Goal: Task Accomplishment & Management: Complete application form

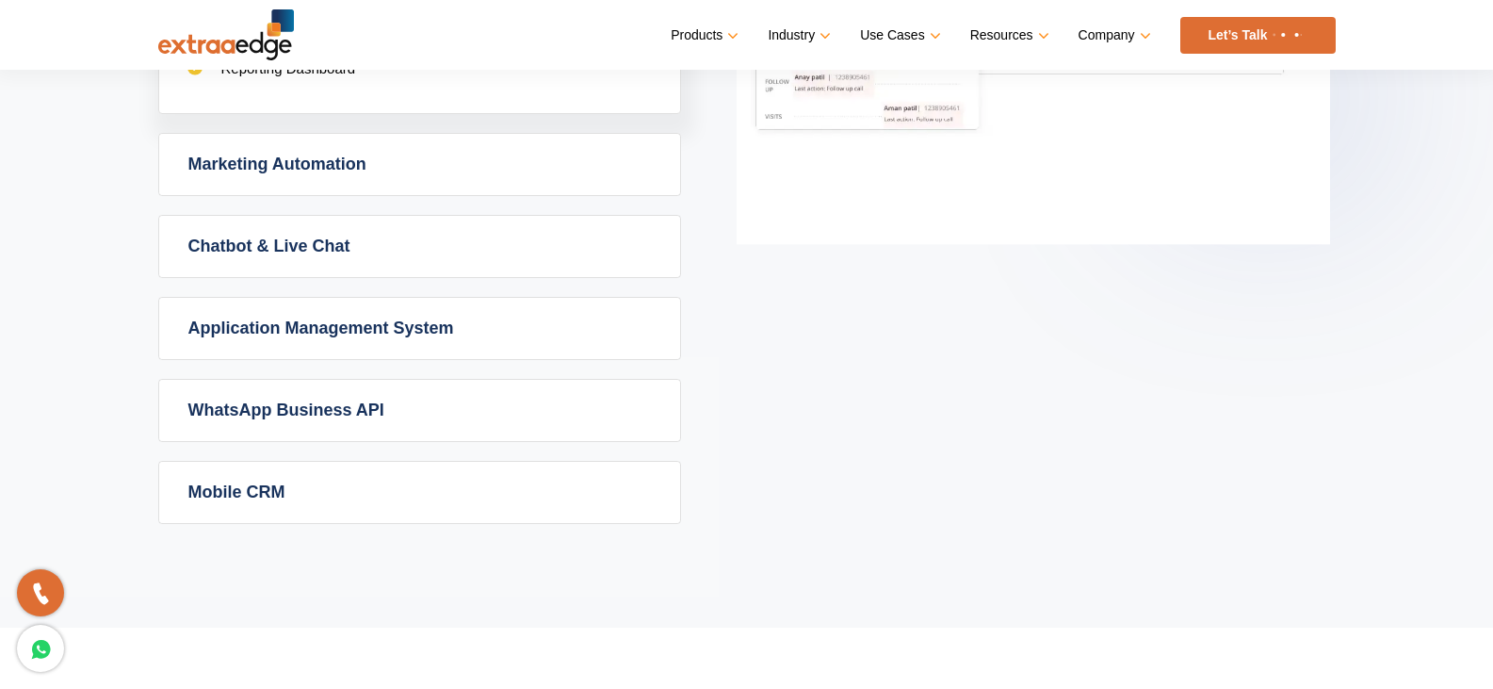
scroll to position [1225, 0]
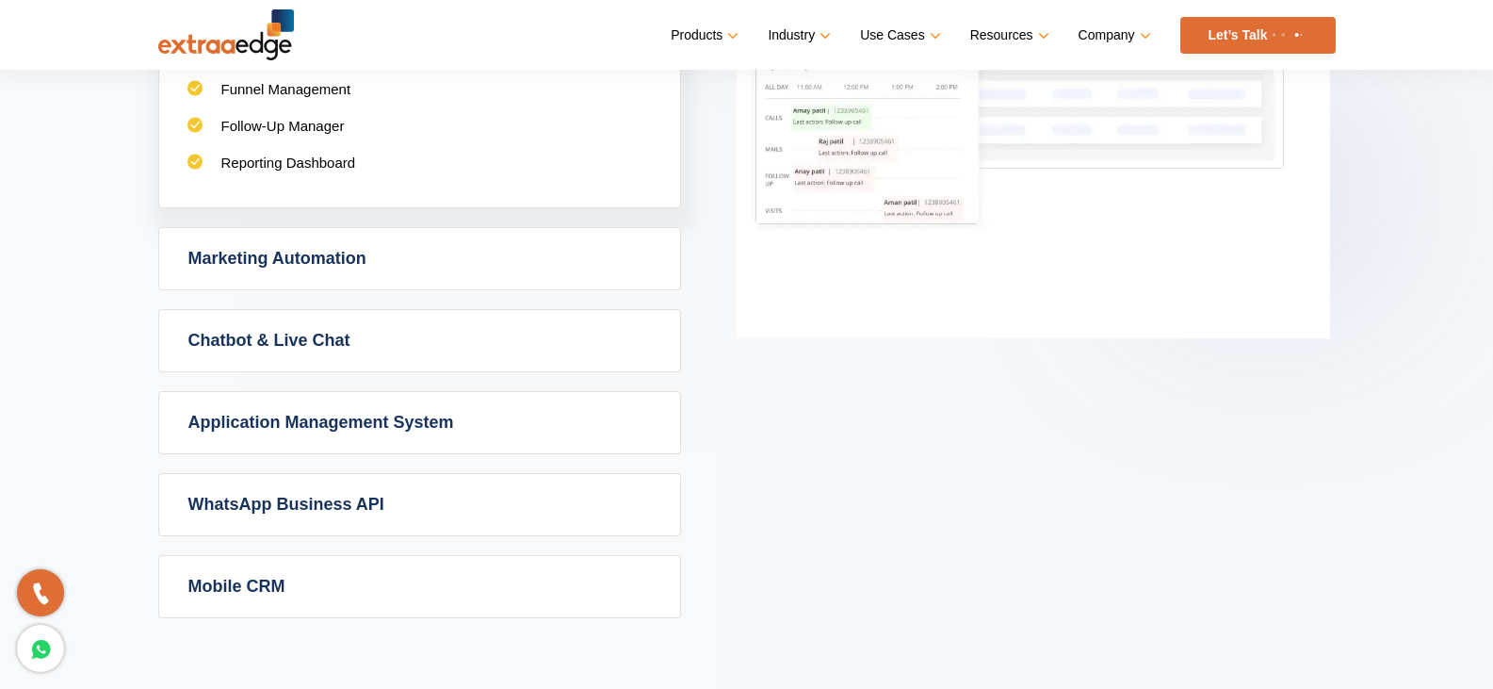
click at [328, 246] on link "Marketing Automation" at bounding box center [419, 258] width 521 height 61
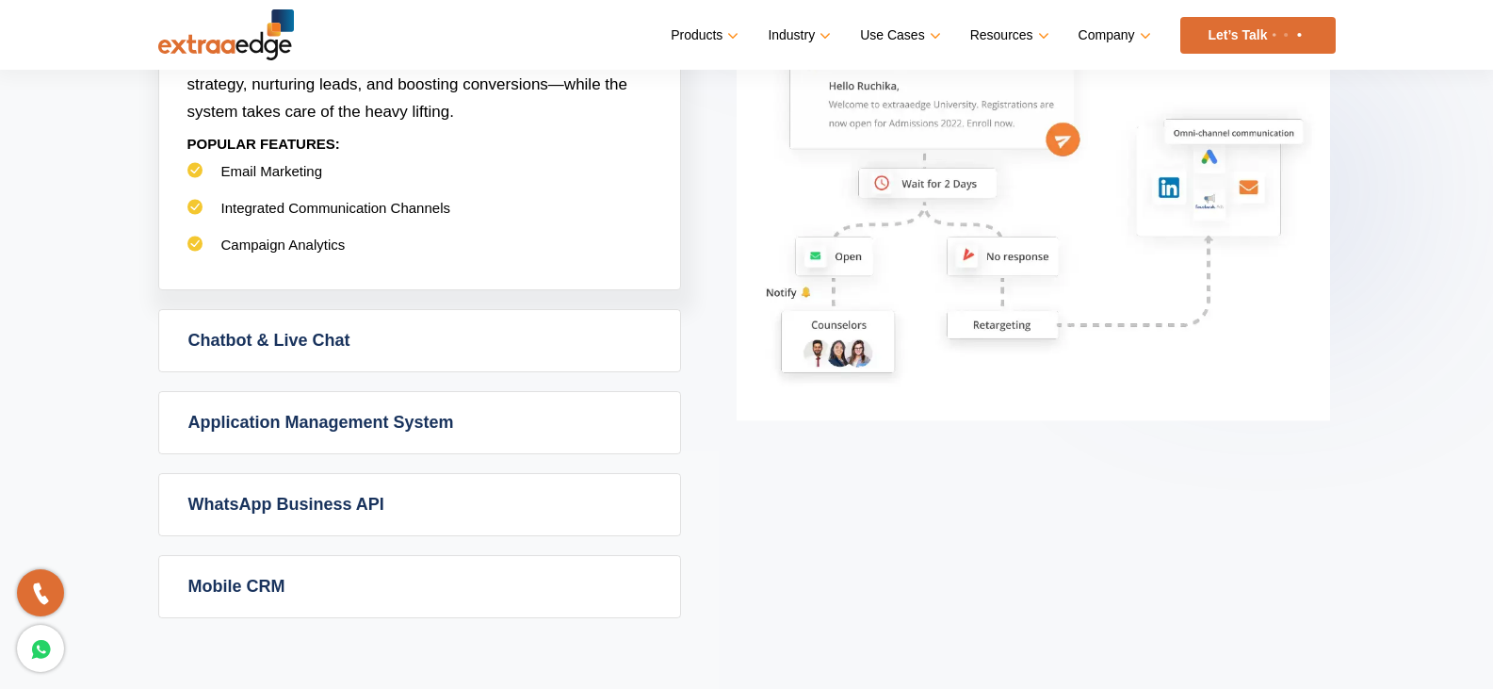
click at [401, 354] on link "Chatbot & Live Chat" at bounding box center [419, 340] width 521 height 61
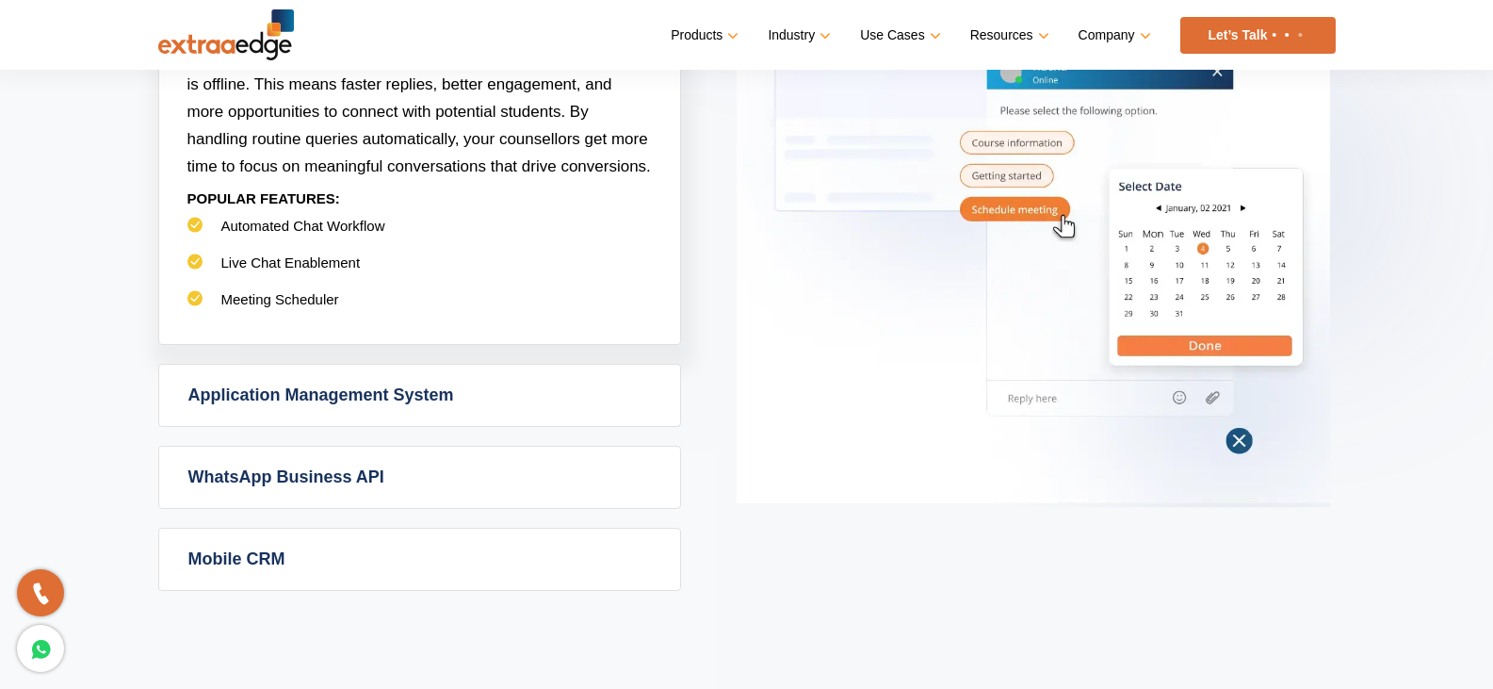
click at [384, 390] on link "Application Management System" at bounding box center [419, 395] width 521 height 61
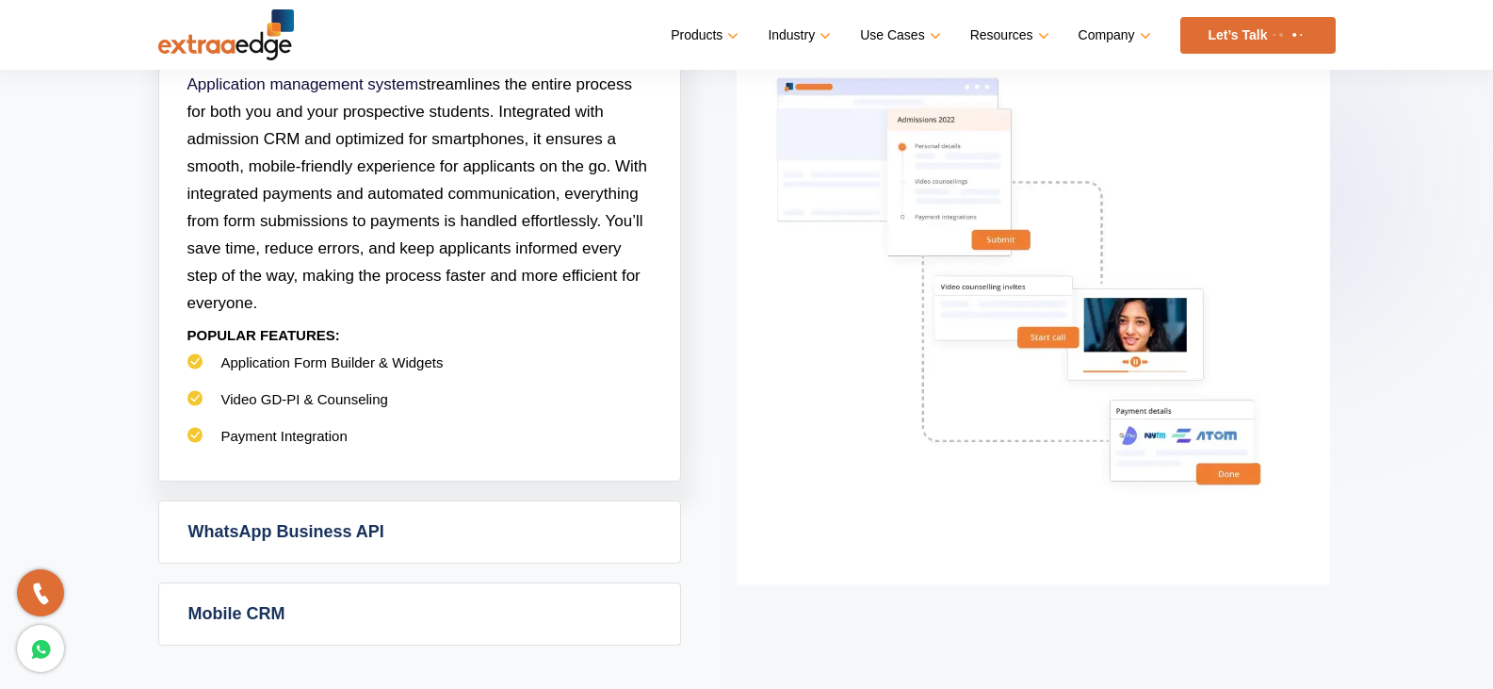
click at [277, 541] on link "WhatsApp Business API" at bounding box center [419, 531] width 521 height 61
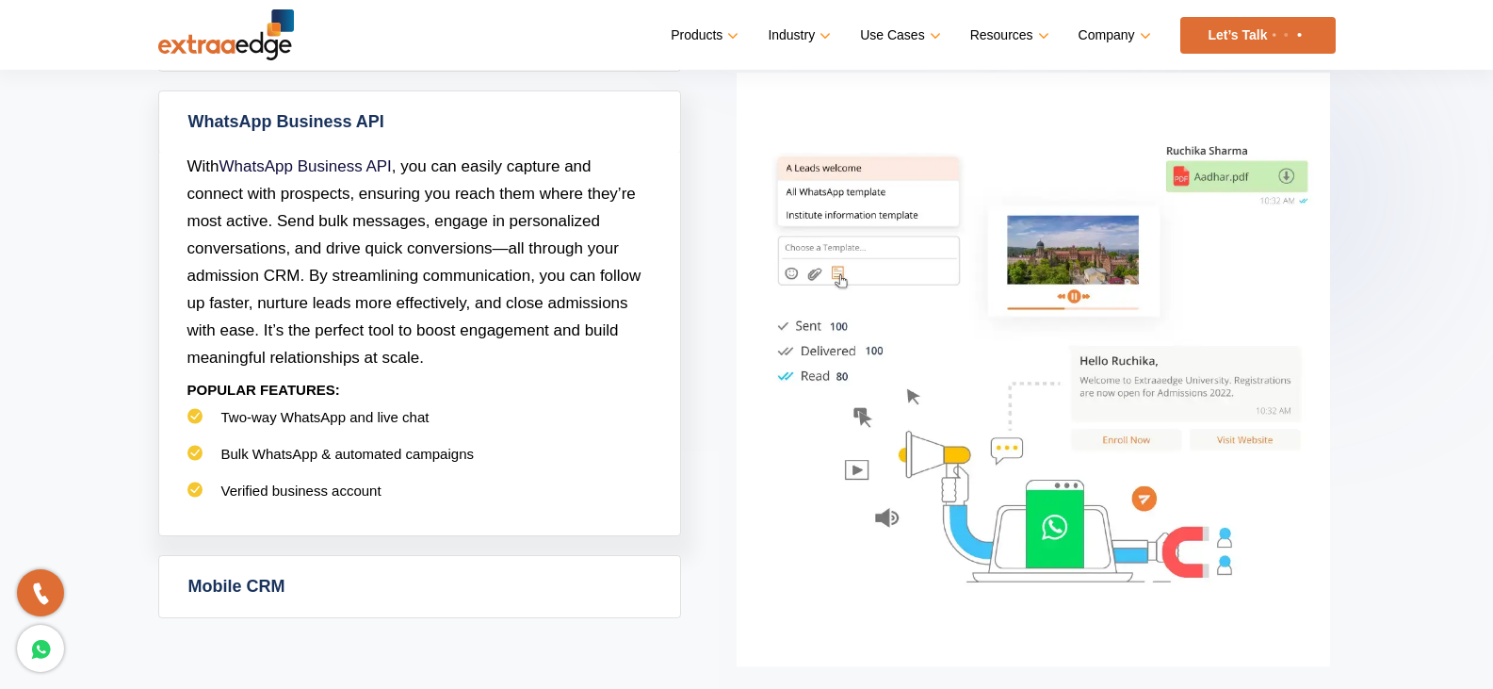
click at [242, 585] on link "Mobile CRM" at bounding box center [419, 586] width 521 height 61
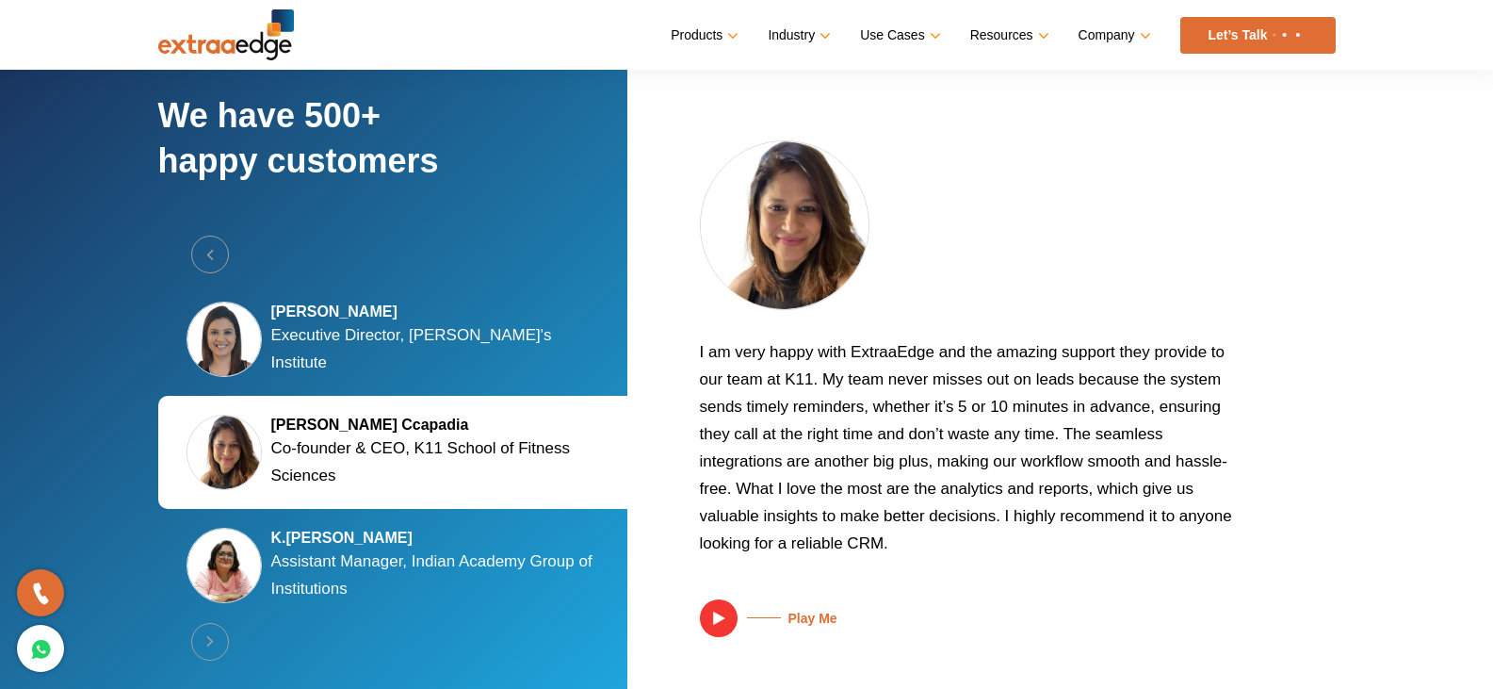
scroll to position [3552, 0]
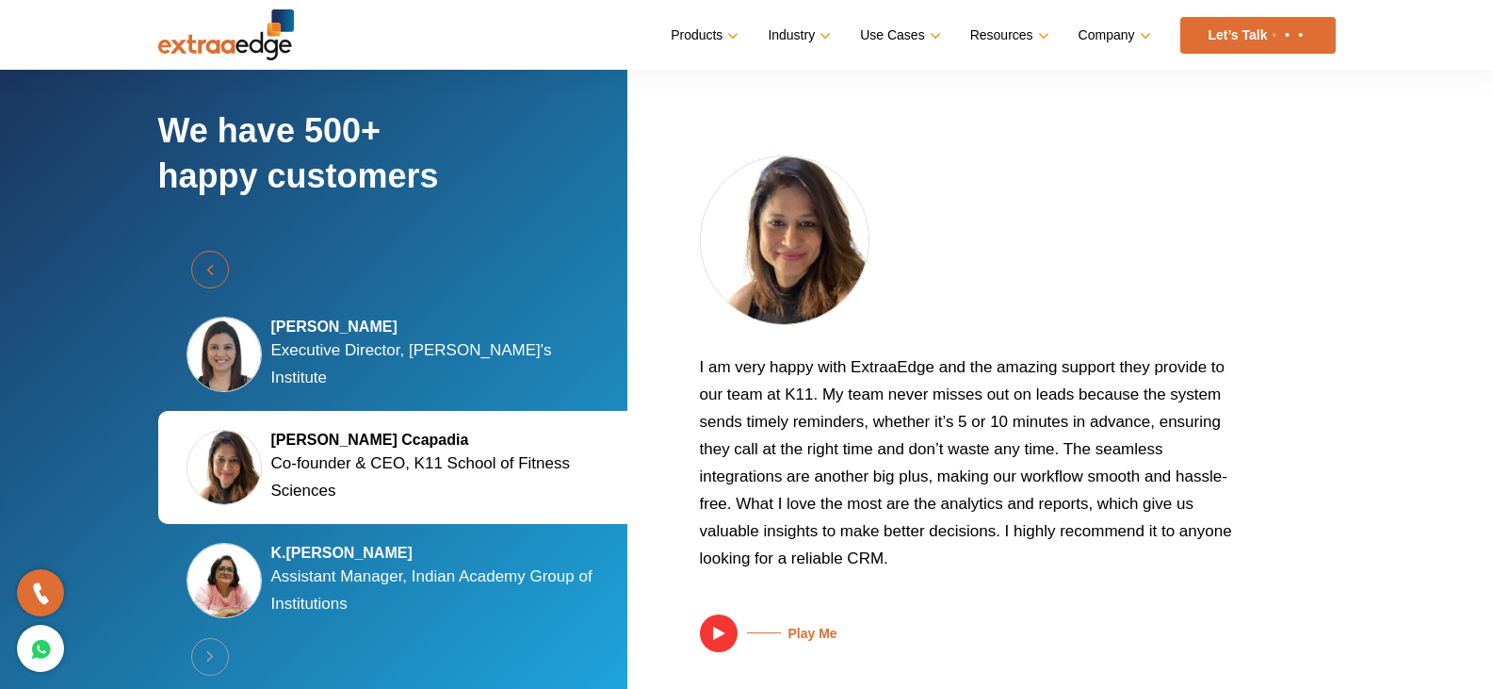
click at [207, 257] on button "Previous" at bounding box center [210, 270] width 38 height 38
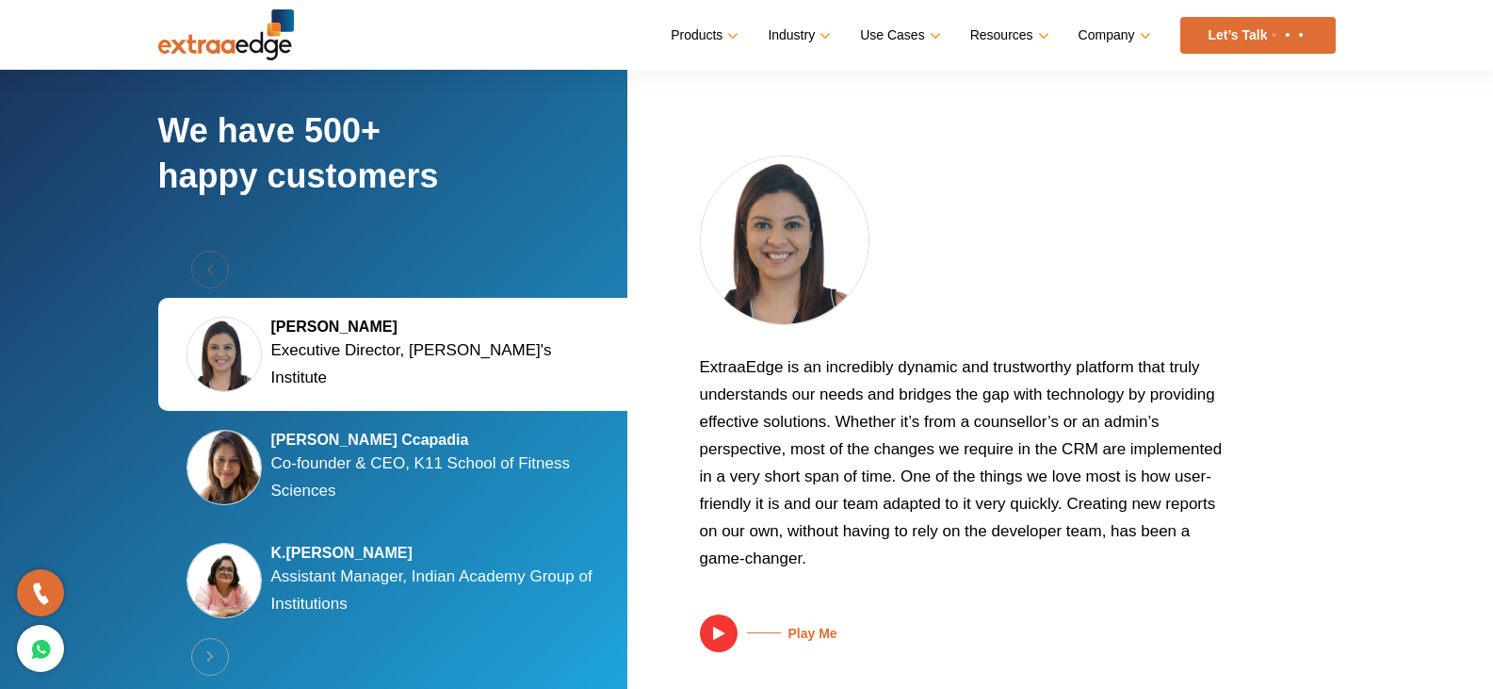
click at [207, 257] on div "Previous Silky Jain Marwah Executive Director, Tula's Institute Kalyani Kaizzad…" at bounding box center [398, 468] width 480 height 434
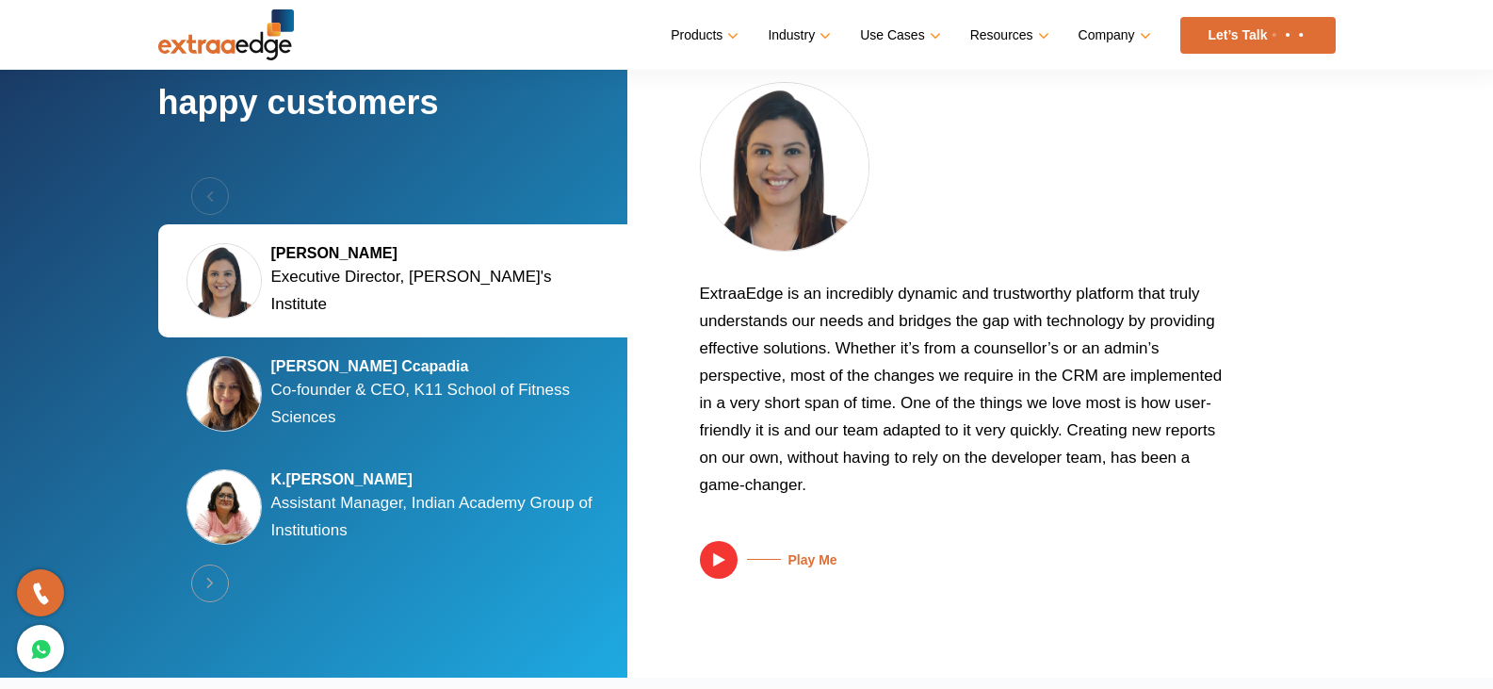
scroll to position [3646, 0]
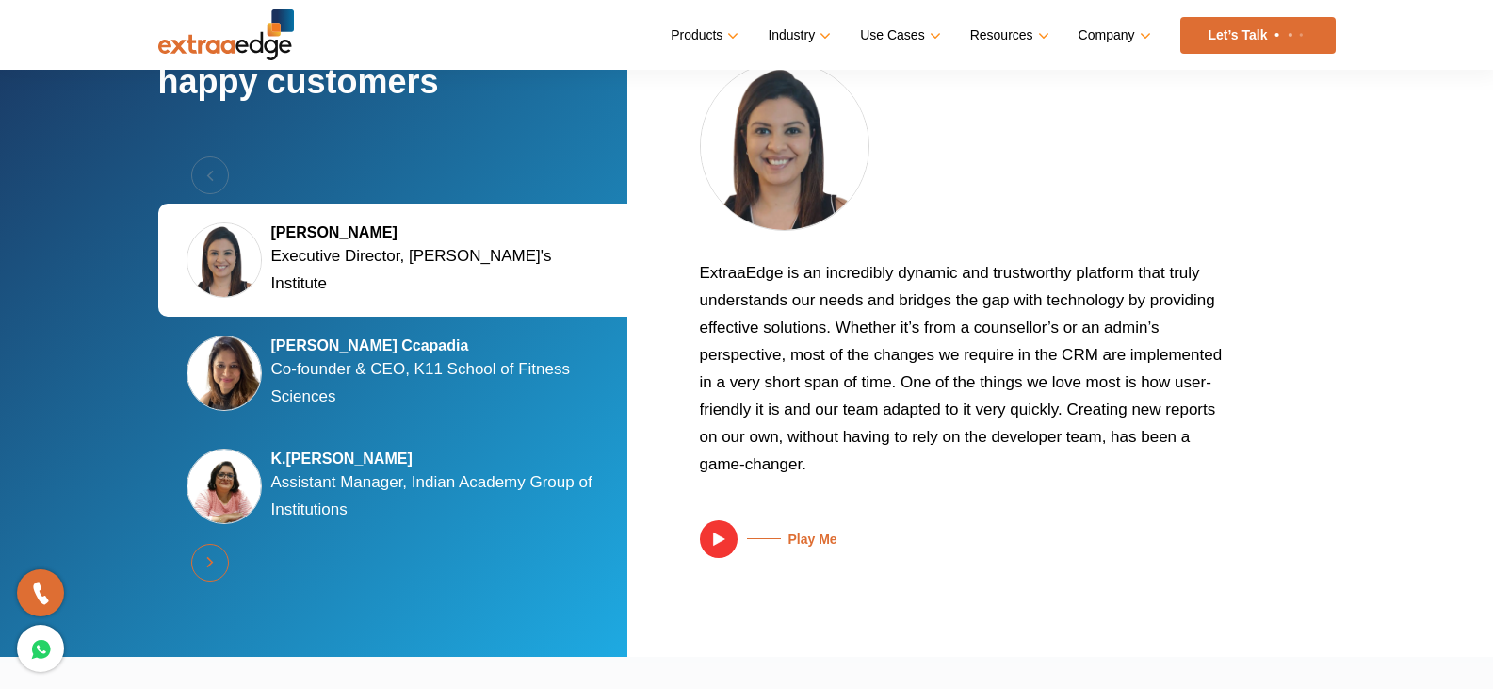
click at [215, 549] on button "Next" at bounding box center [210, 563] width 38 height 38
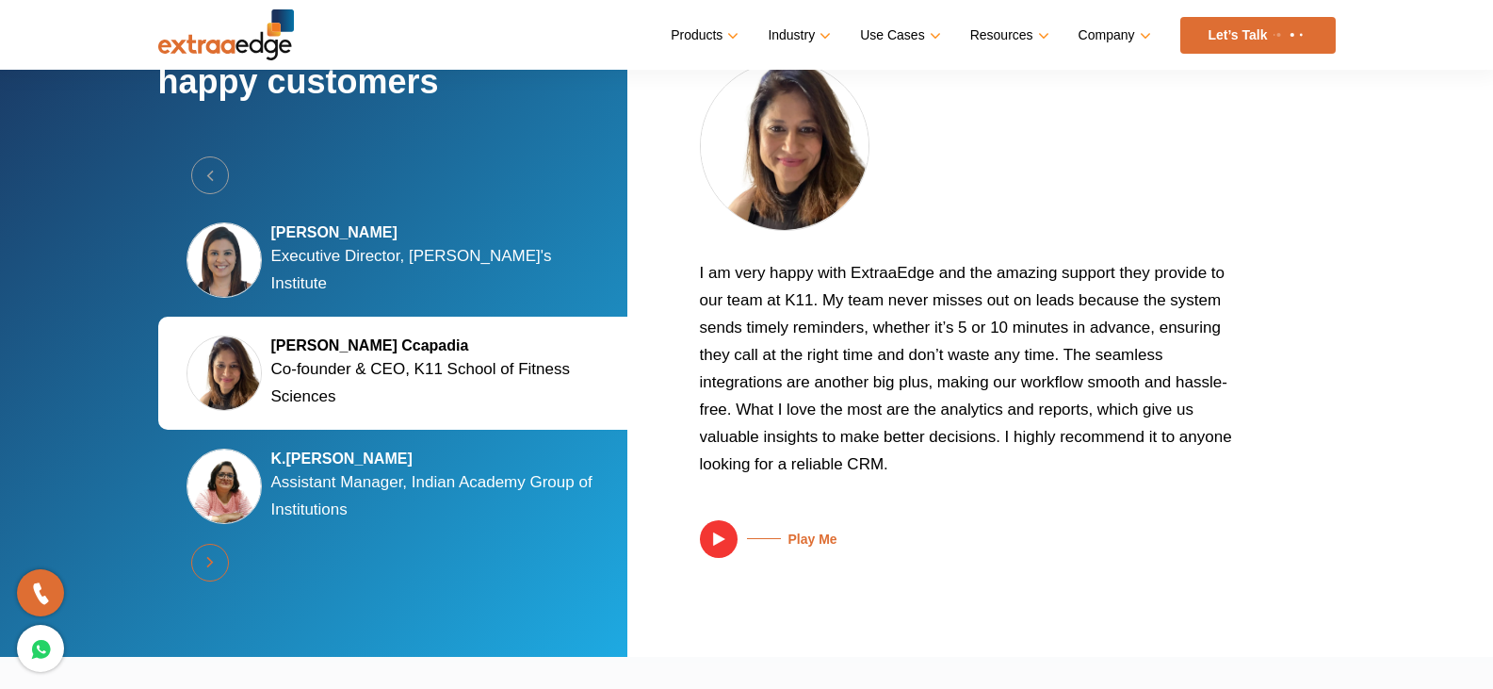
click at [215, 549] on button "Next" at bounding box center [210, 563] width 38 height 38
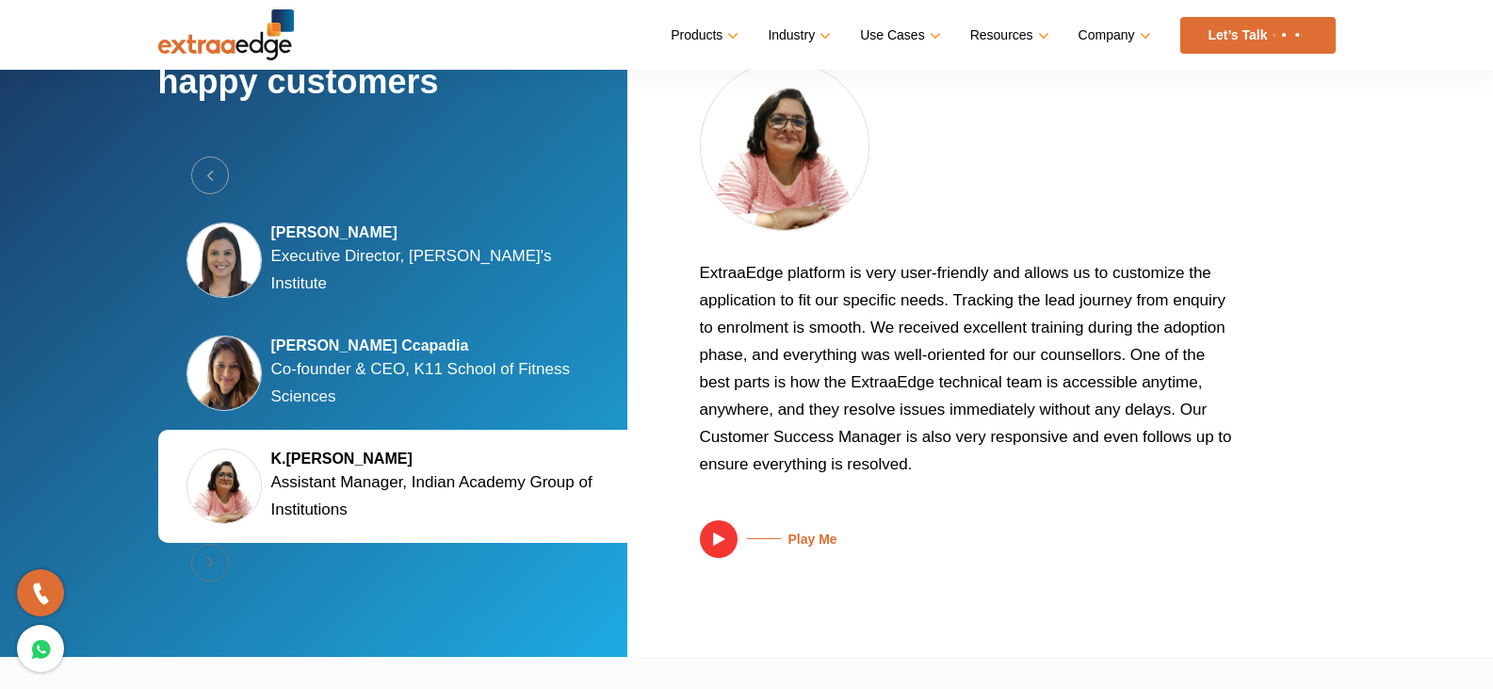
click at [215, 549] on div "Previous Silky Jain Marwah Executive Director, Tula's Institute Kalyani Kaizzad…" at bounding box center [398, 373] width 480 height 434
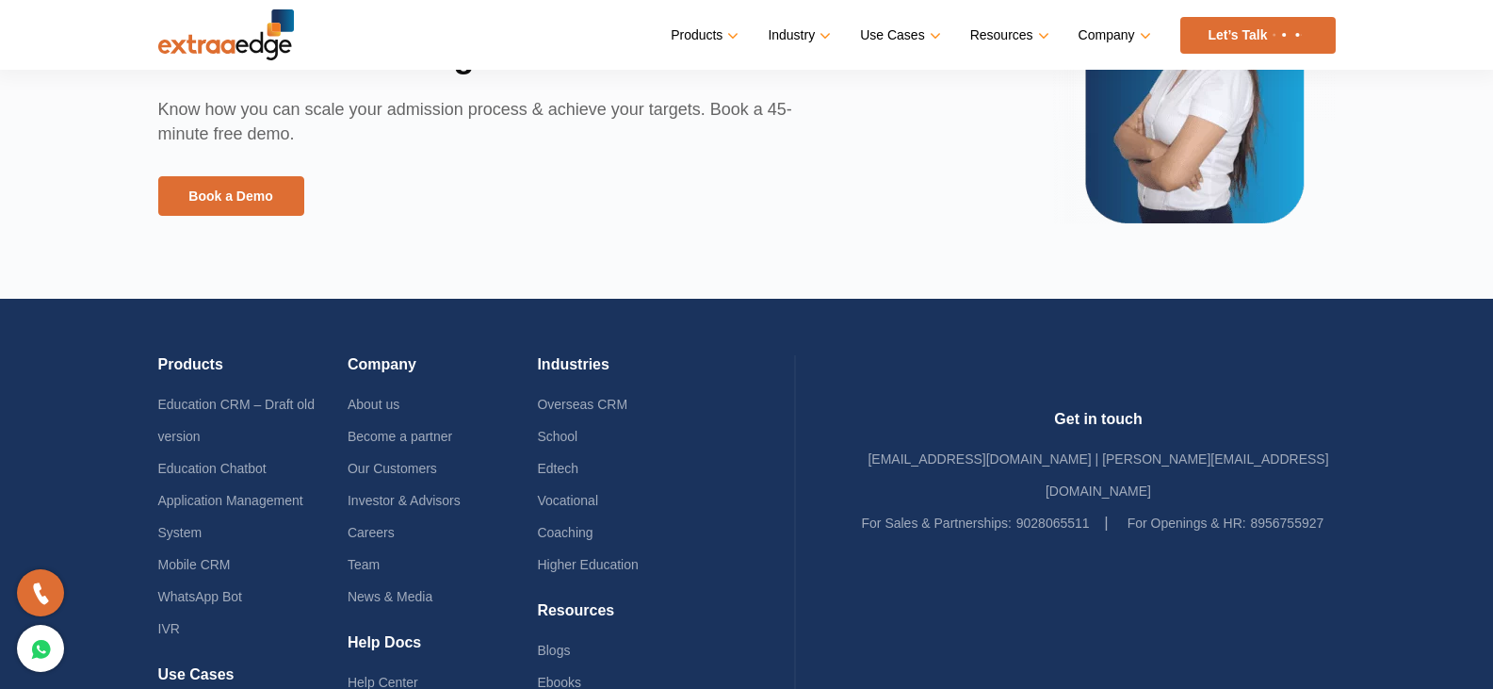
scroll to position [4616, 0]
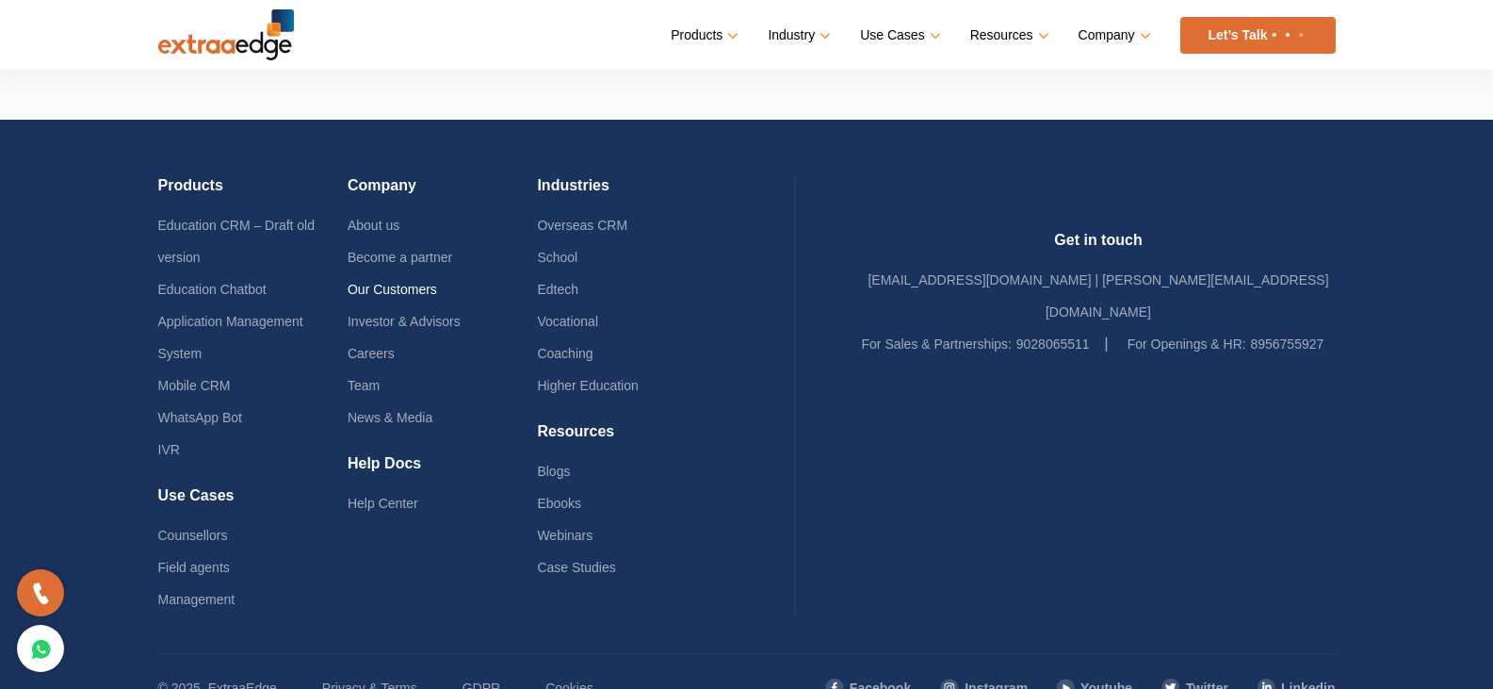
click at [437, 287] on link "Our Customers" at bounding box center [392, 289] width 89 height 15
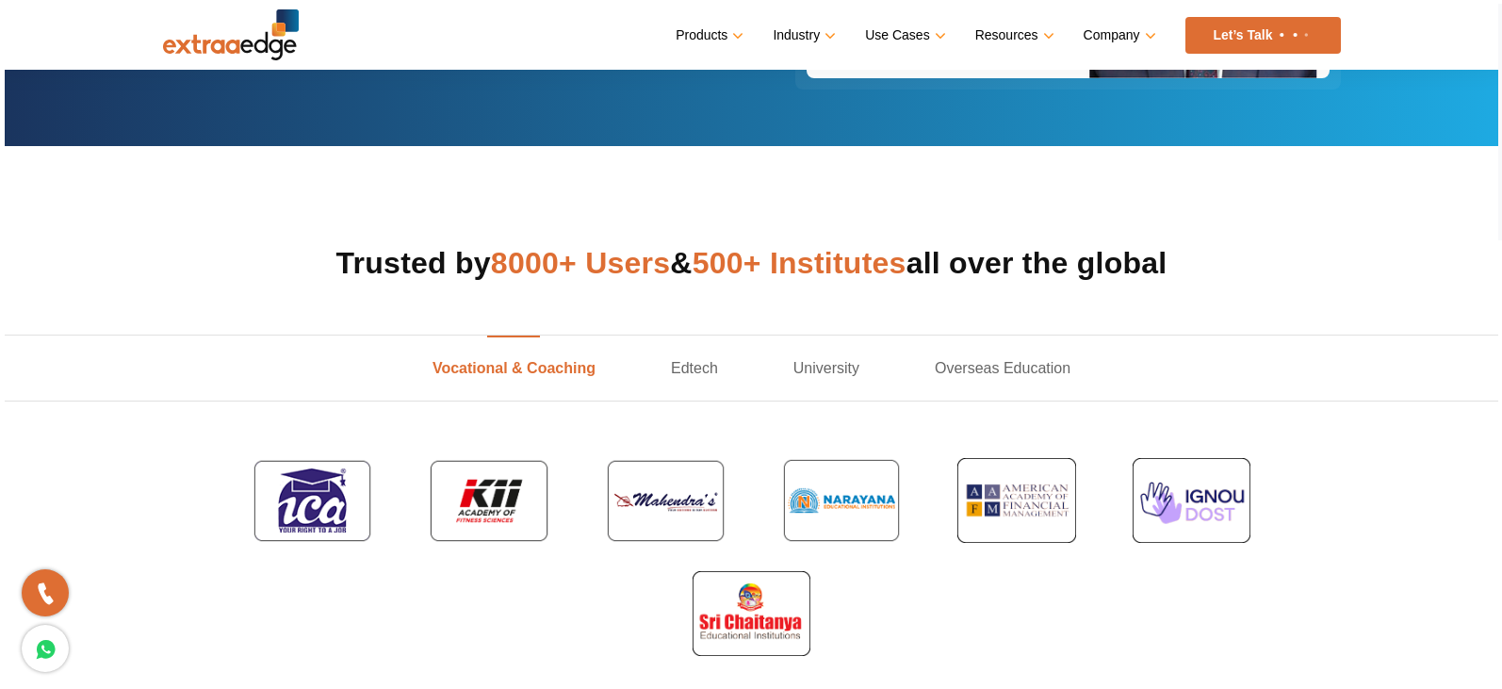
scroll to position [565, 0]
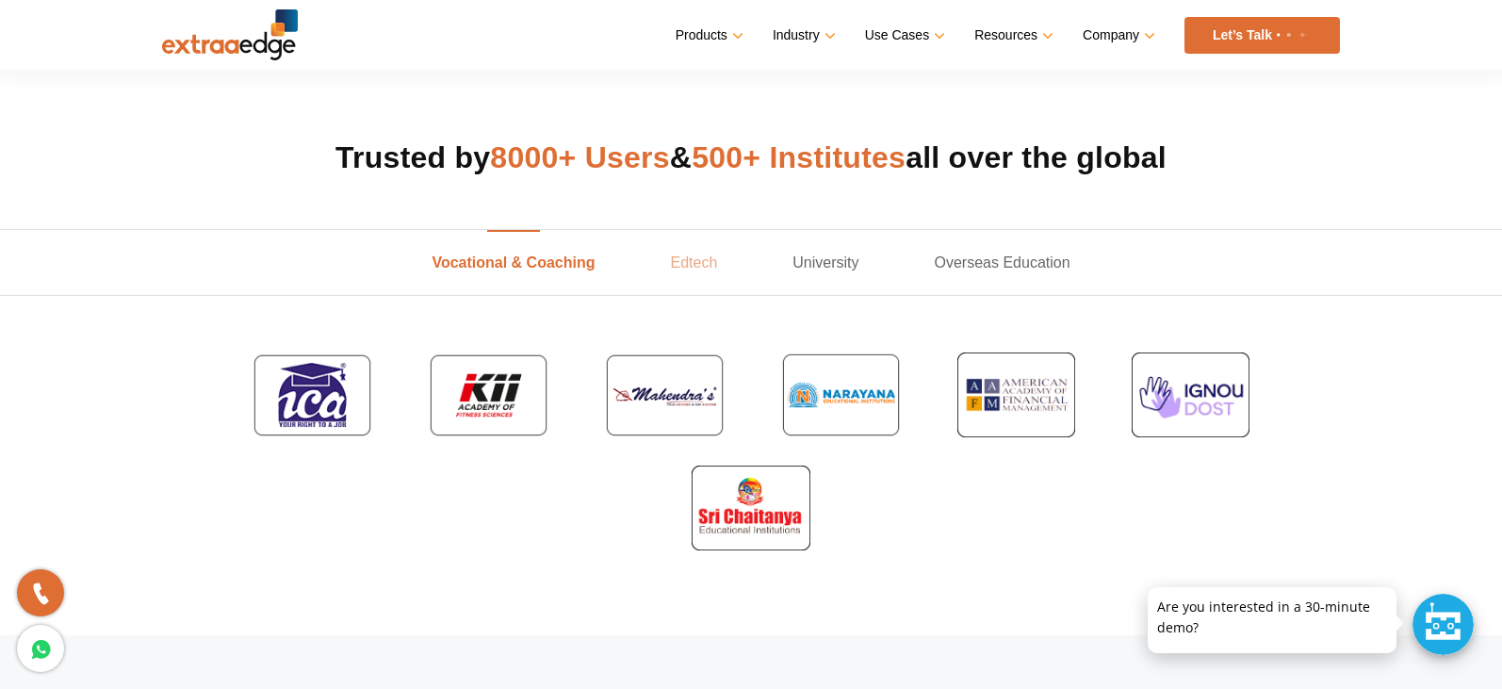
click at [681, 266] on link "Edtech" at bounding box center [693, 262] width 122 height 65
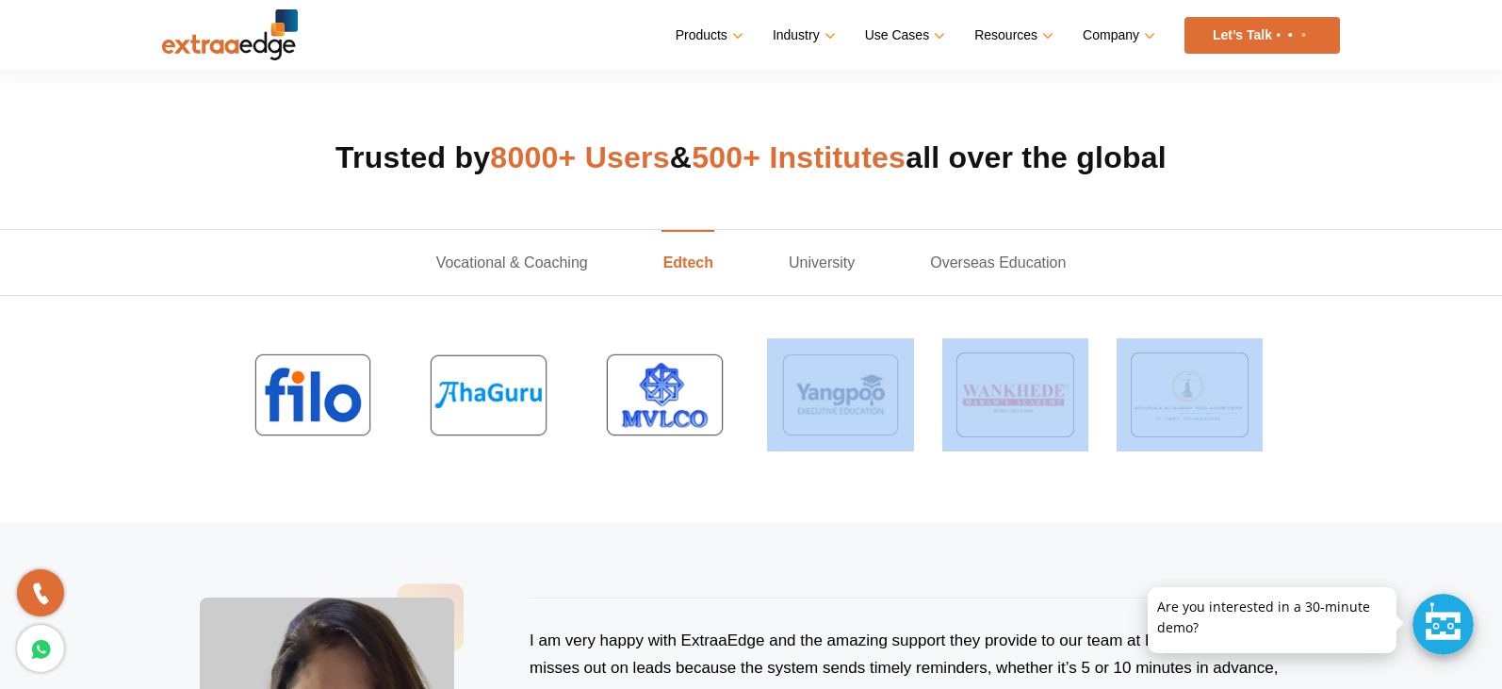
drag, startPoint x: 1279, startPoint y: 388, endPoint x: 789, endPoint y: 403, distance: 490.1
click at [789, 403] on div at bounding box center [751, 394] width 1206 height 113
drag, startPoint x: 663, startPoint y: 428, endPoint x: 680, endPoint y: 420, distance: 18.6
click at [661, 430] on img at bounding box center [664, 394] width 147 height 113
click at [803, 269] on link "University" at bounding box center [821, 262] width 141 height 65
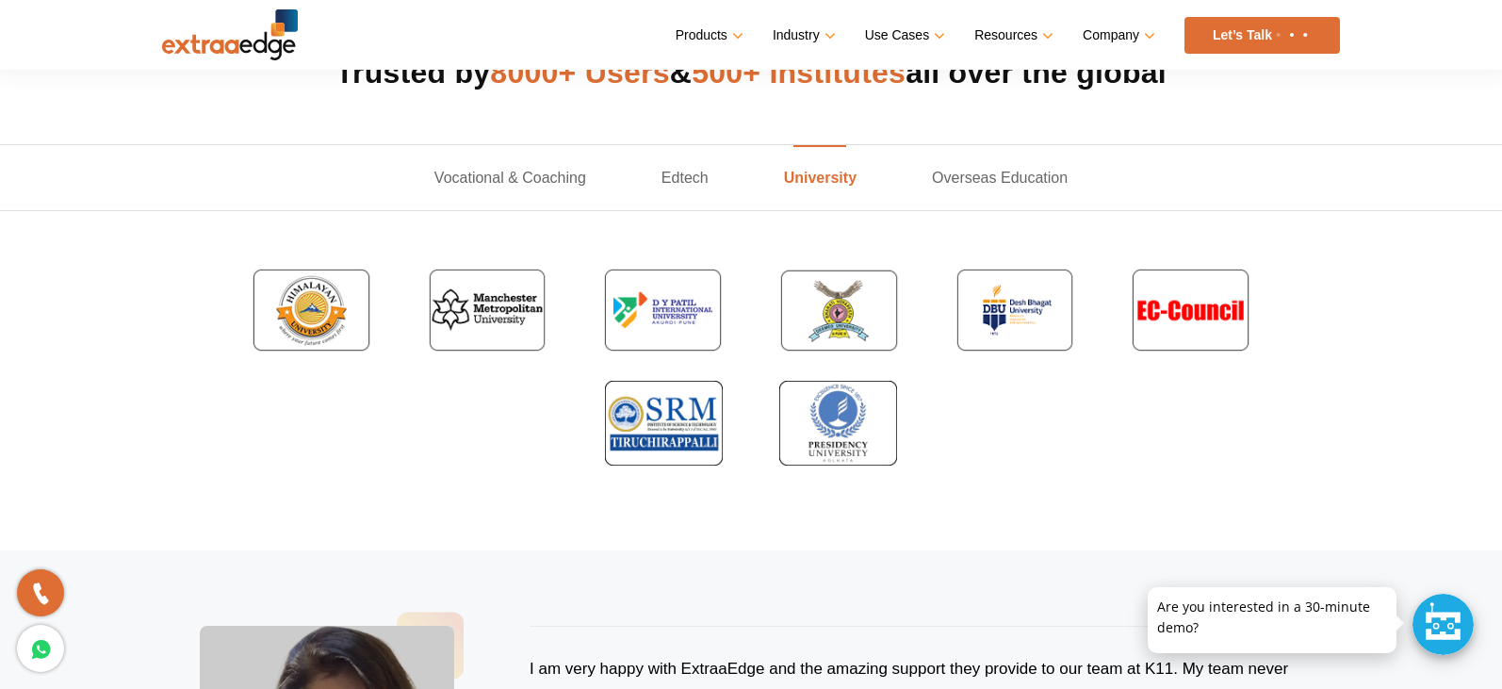
scroll to position [754, 0]
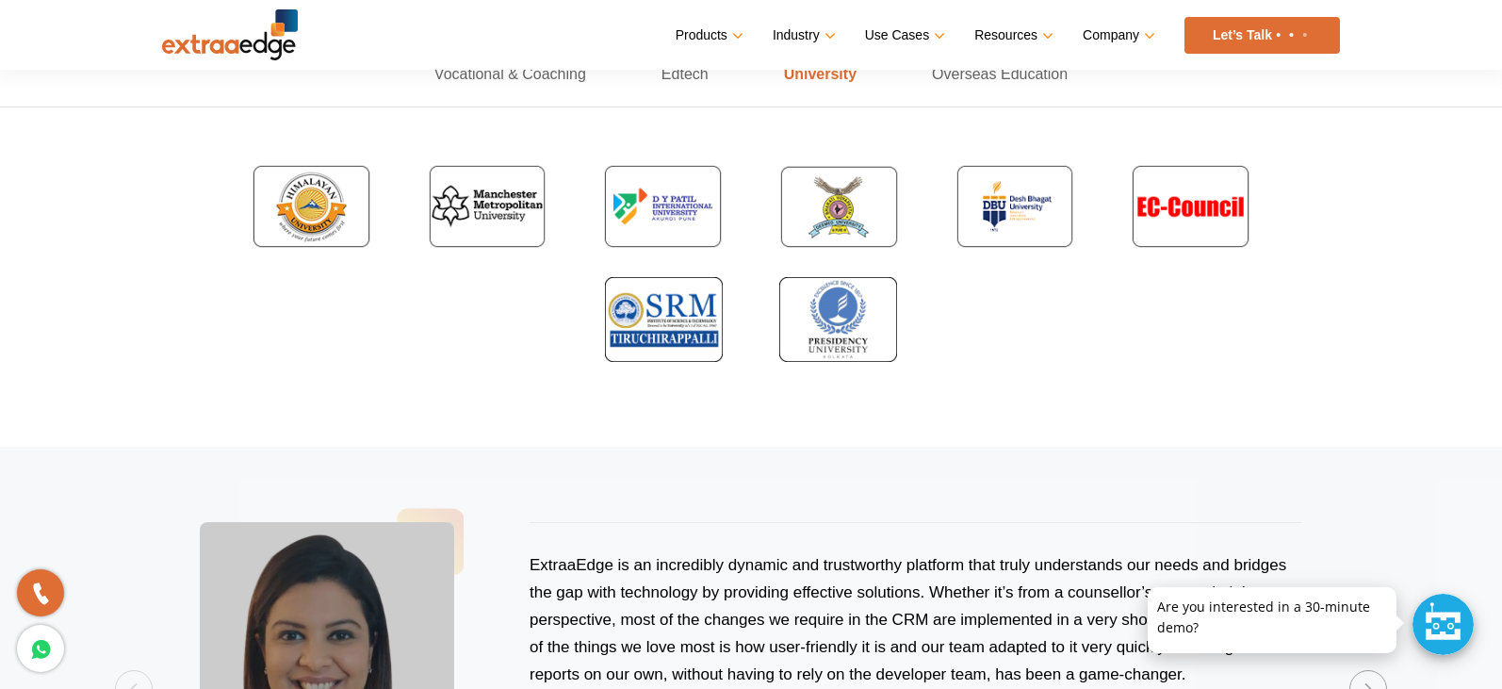
click at [335, 209] on img at bounding box center [310, 206] width 147 height 113
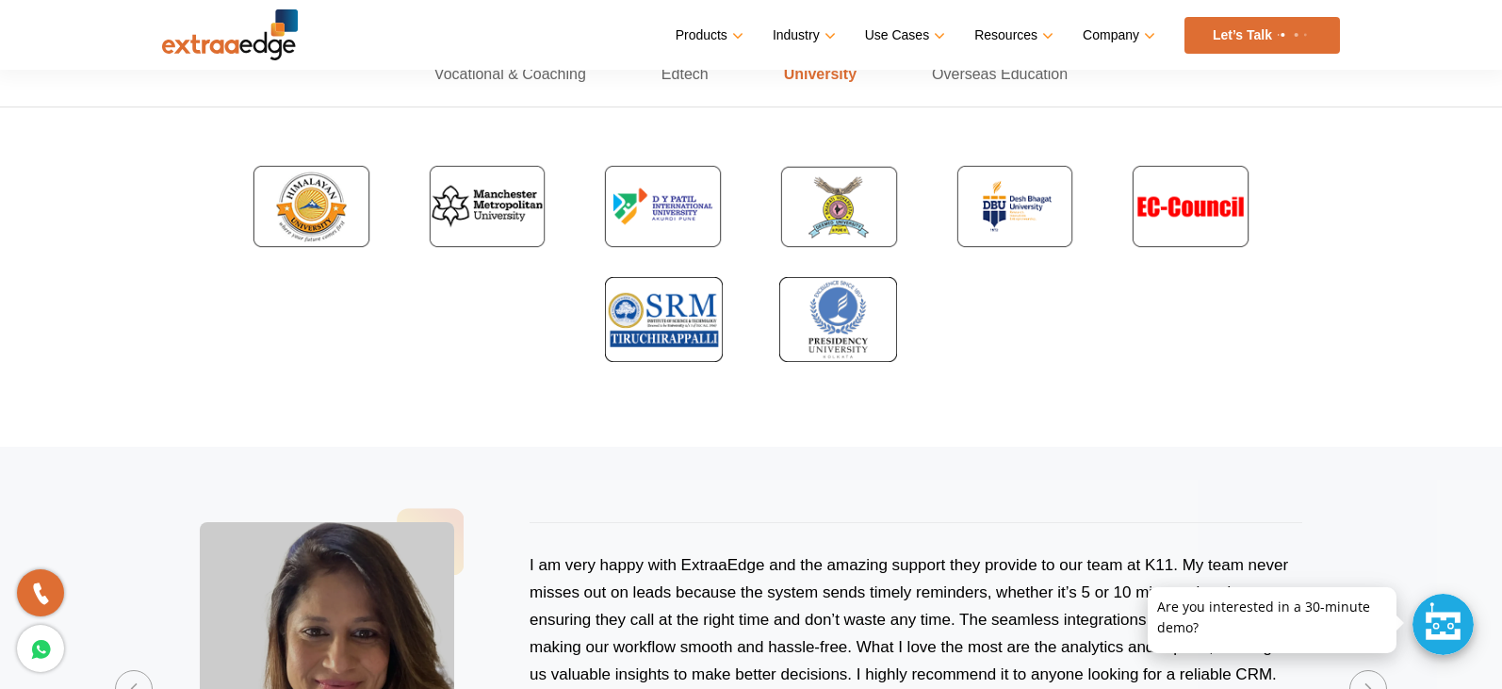
click at [830, 211] on img at bounding box center [839, 206] width 148 height 113
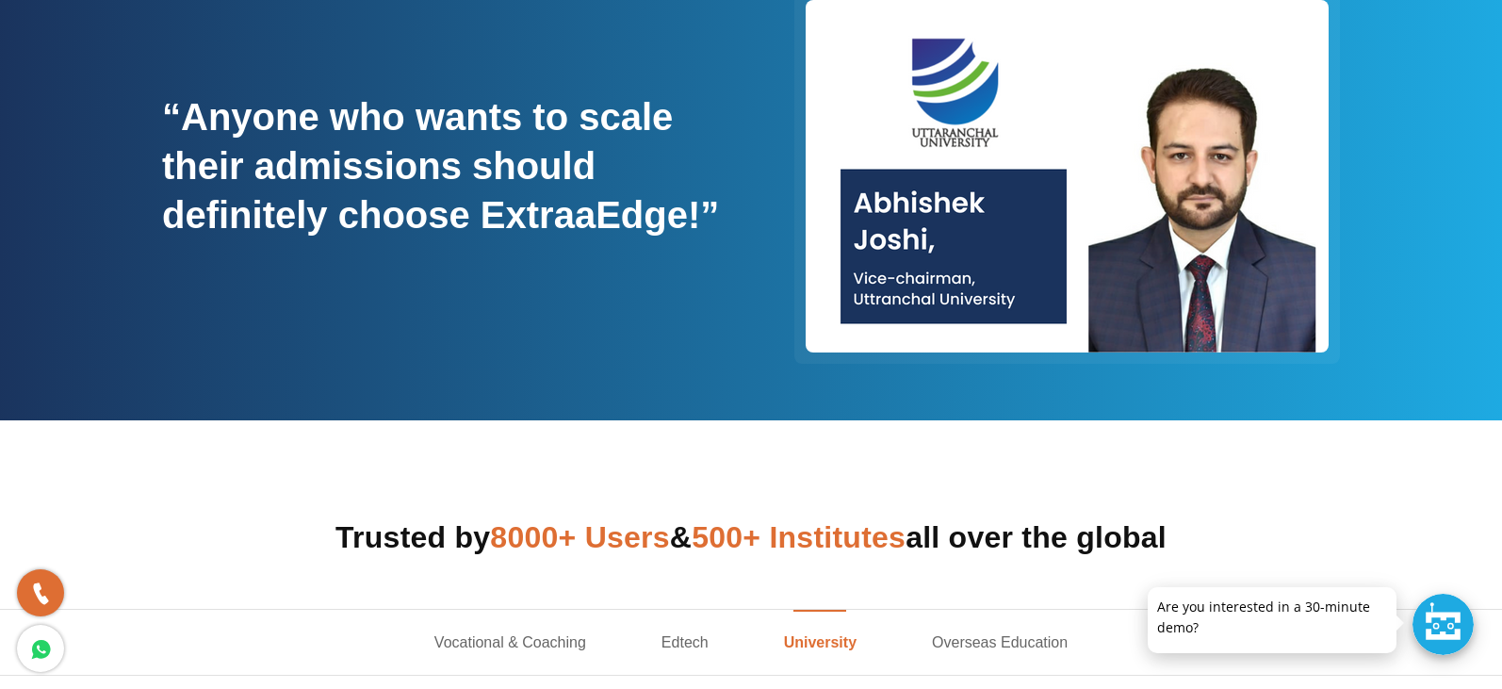
scroll to position [377, 0]
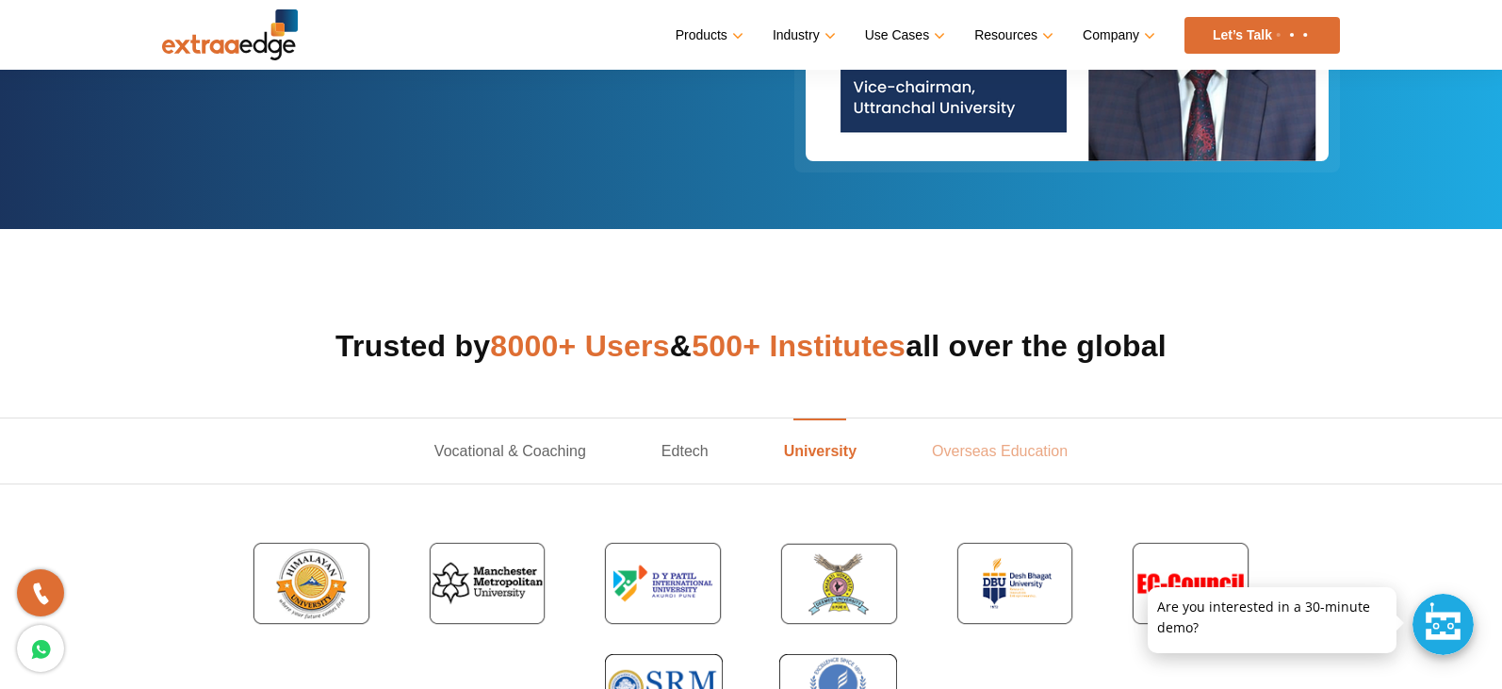
click at [956, 468] on link "Overseas Education" at bounding box center [999, 450] width 211 height 65
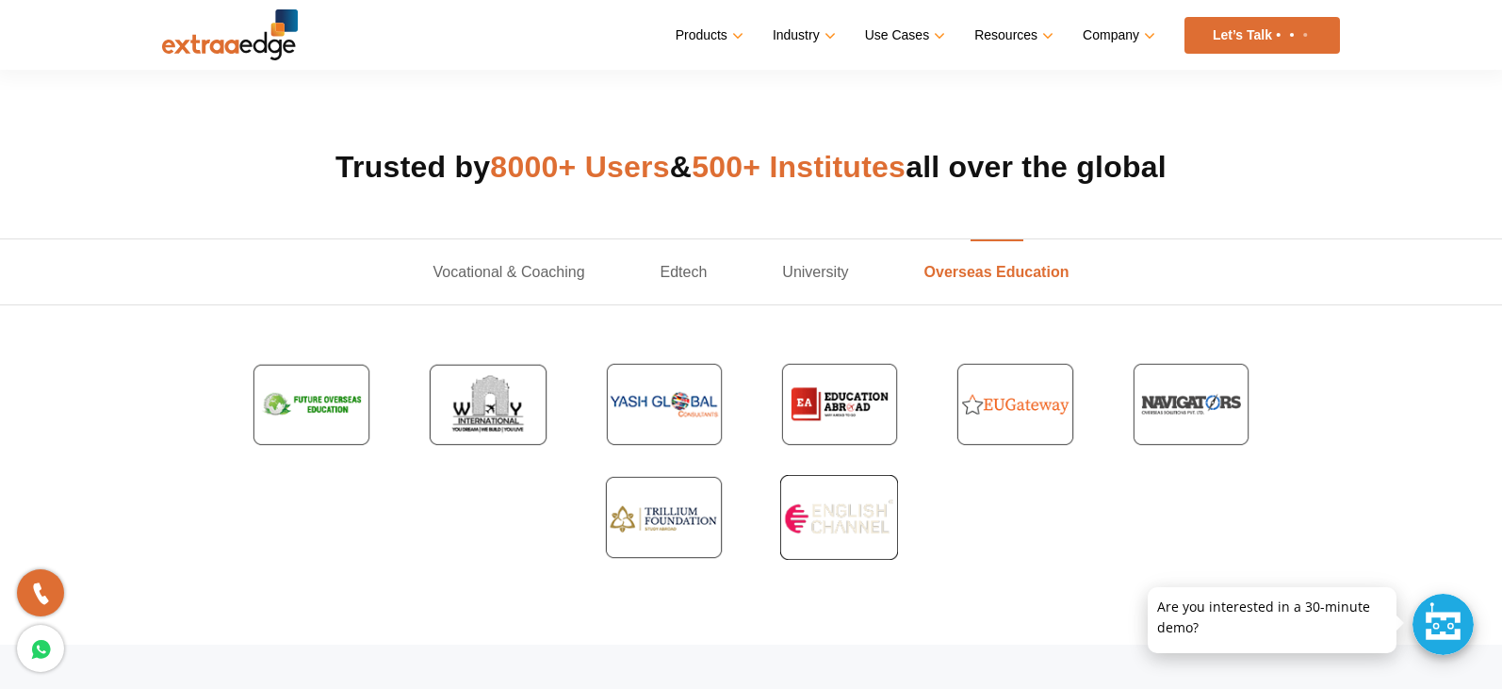
scroll to position [565, 0]
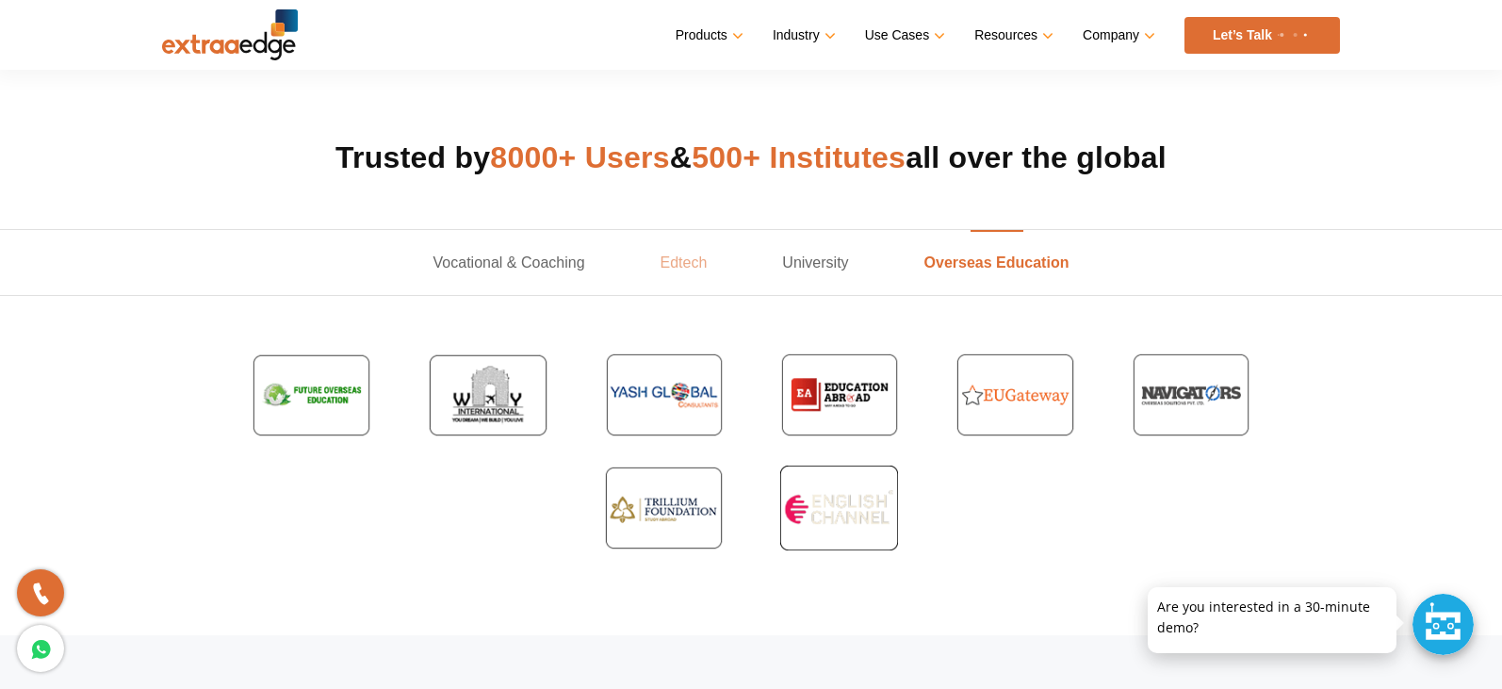
click at [641, 263] on link "Edtech" at bounding box center [684, 262] width 122 height 65
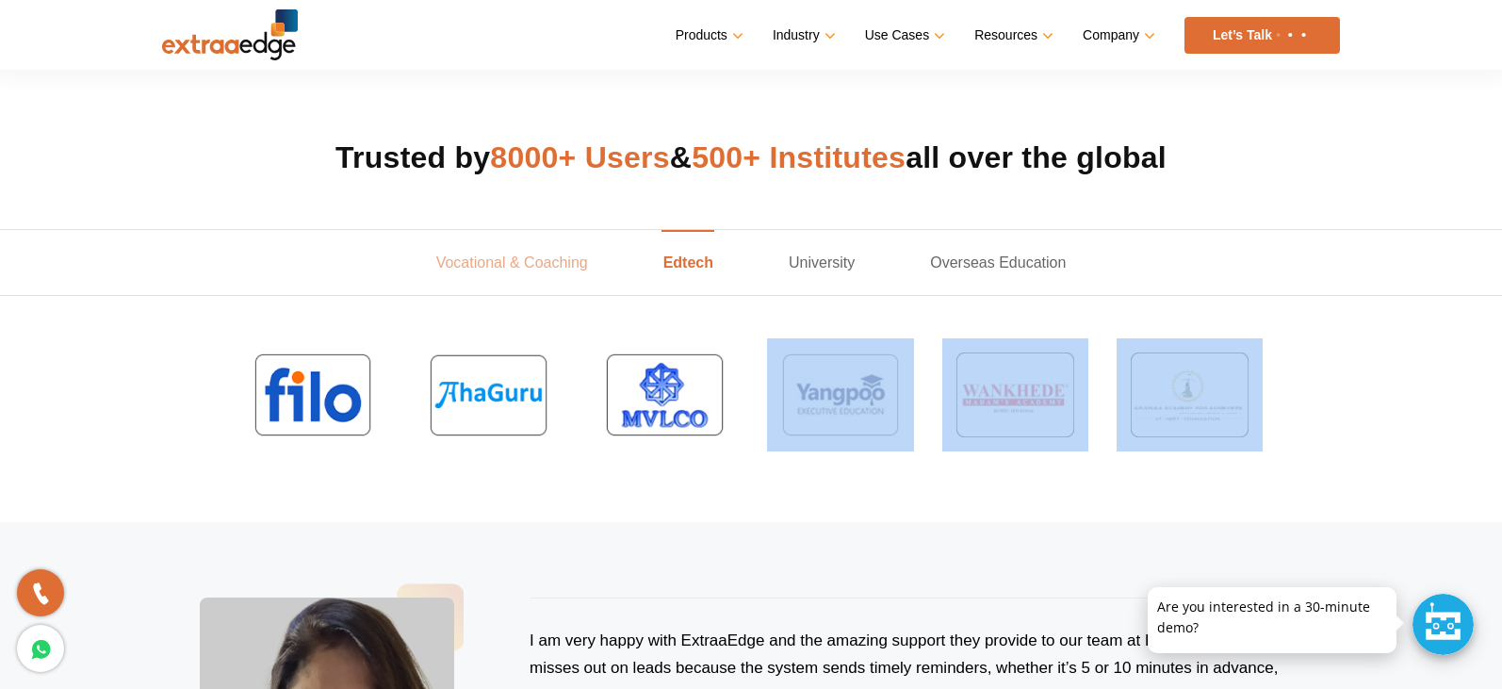
click at [531, 264] on link "Vocational & Coaching" at bounding box center [511, 262] width 227 height 65
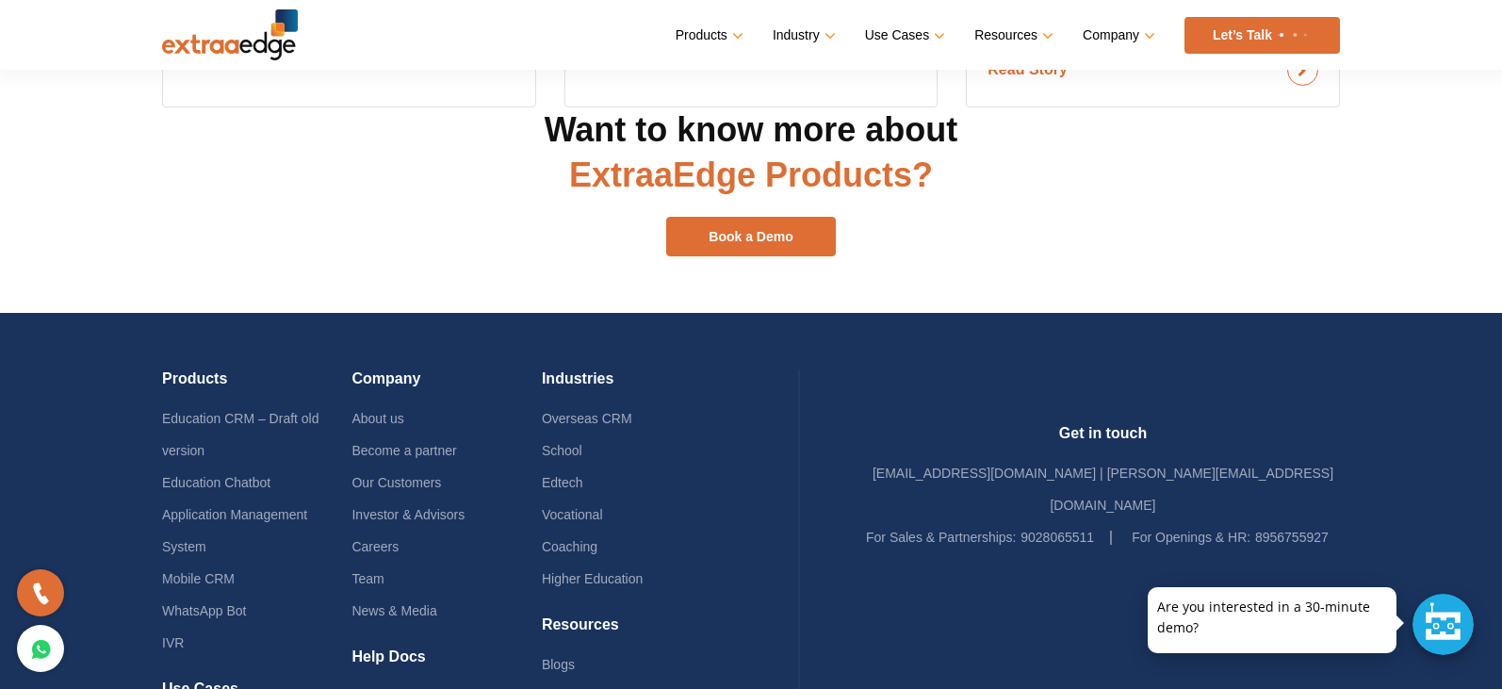
scroll to position [2441, 0]
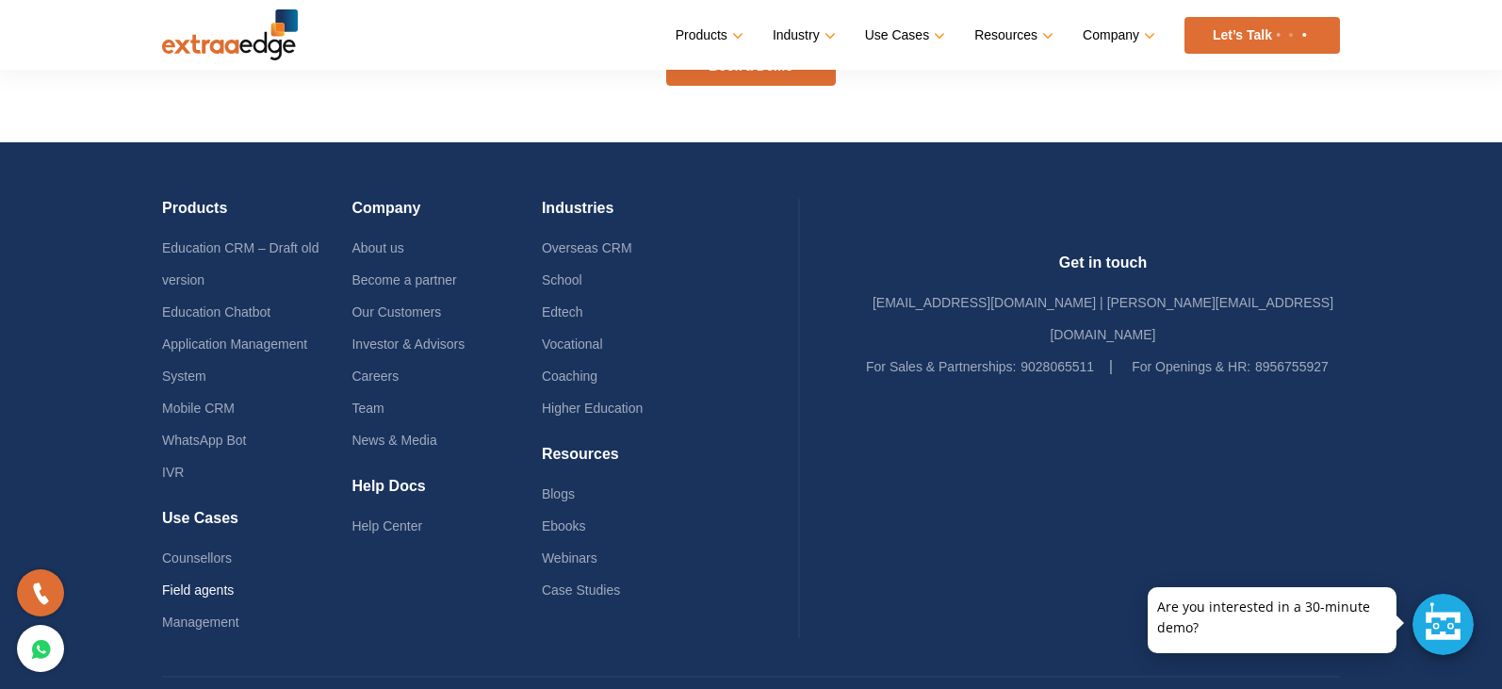
click at [190, 582] on link "Field agents" at bounding box center [198, 589] width 72 height 15
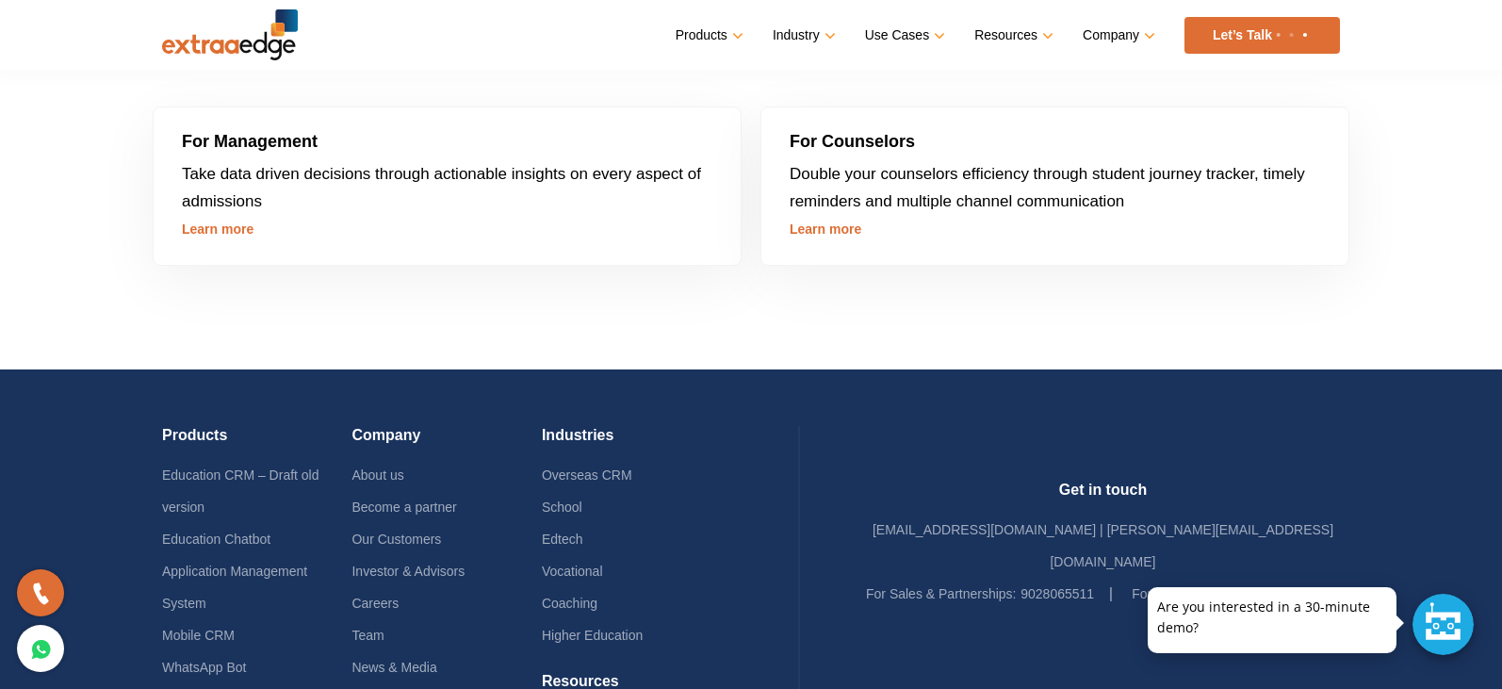
scroll to position [5220, 0]
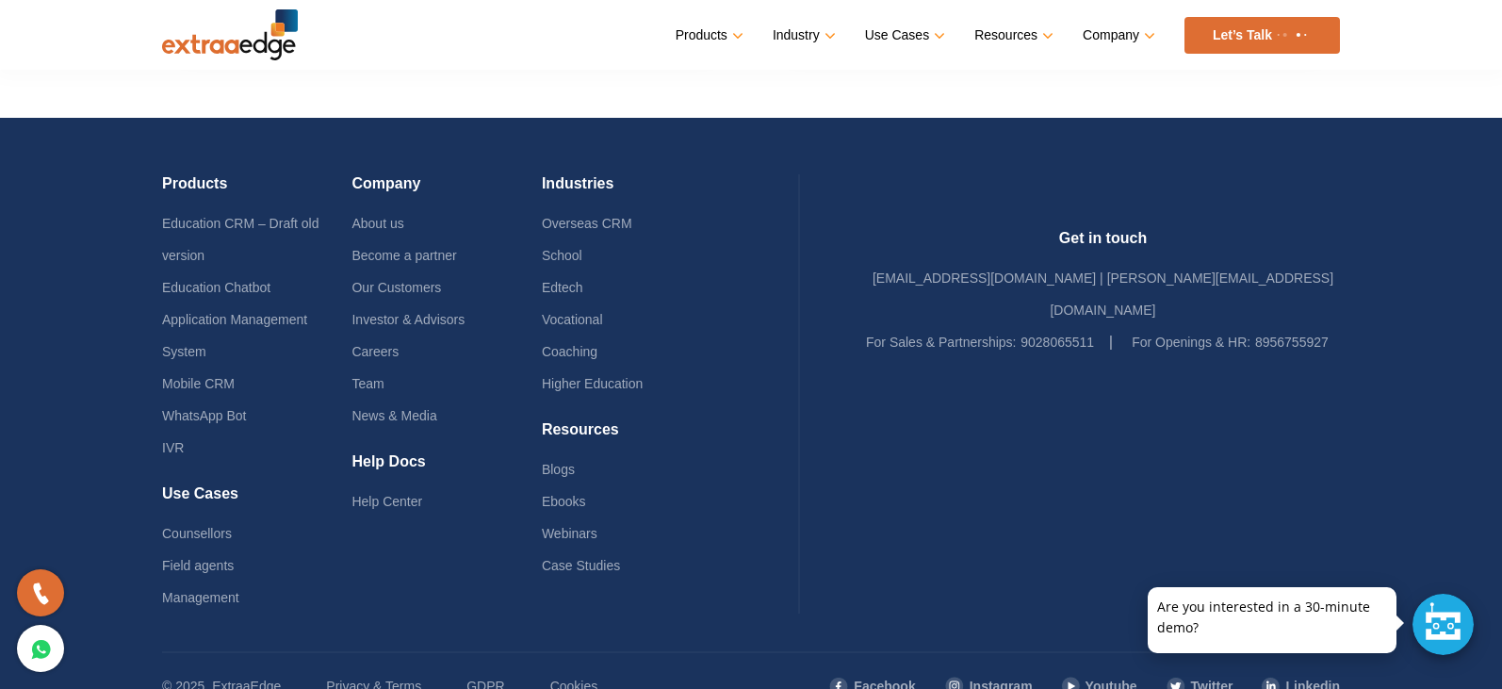
click at [383, 394] on li "Team" at bounding box center [445, 383] width 189 height 32
click at [383, 383] on link "Team" at bounding box center [367, 383] width 32 height 15
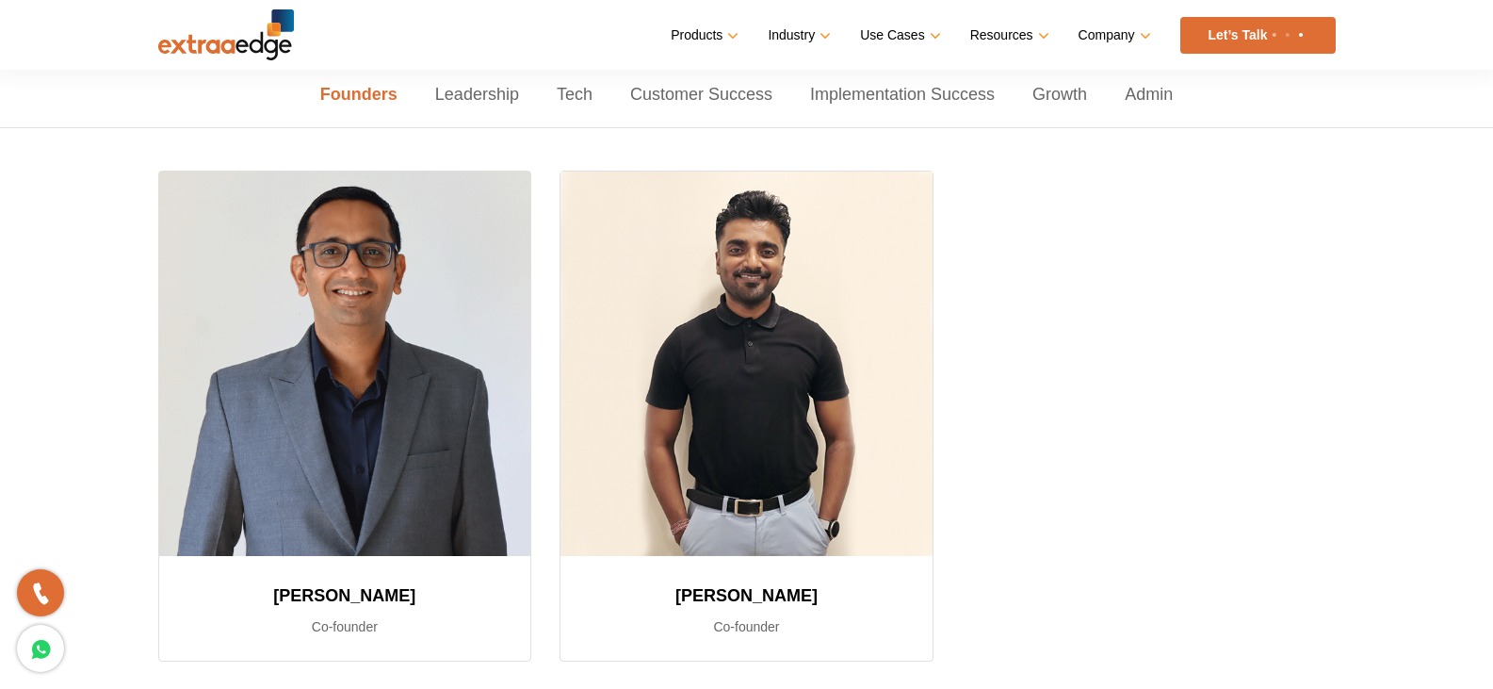
scroll to position [188, 0]
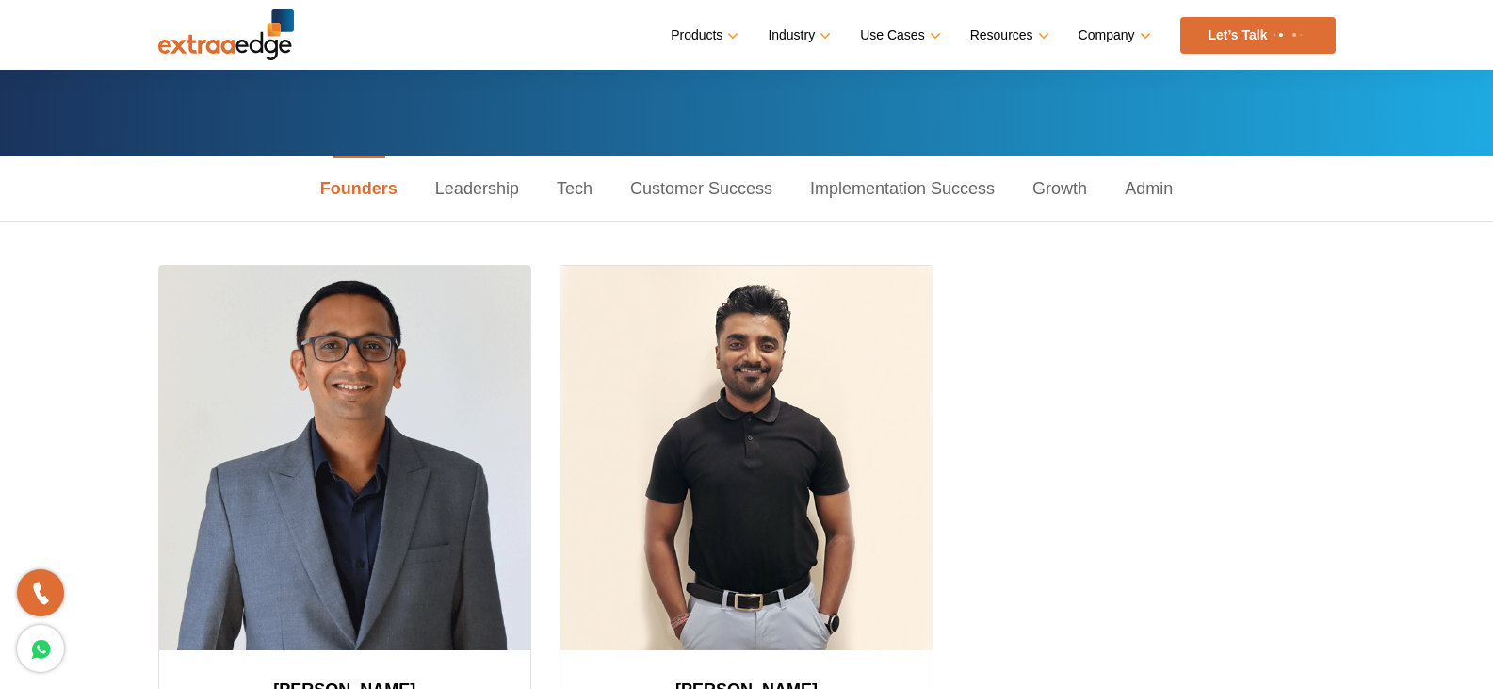
click at [477, 207] on link "Leadership" at bounding box center [477, 188] width 122 height 65
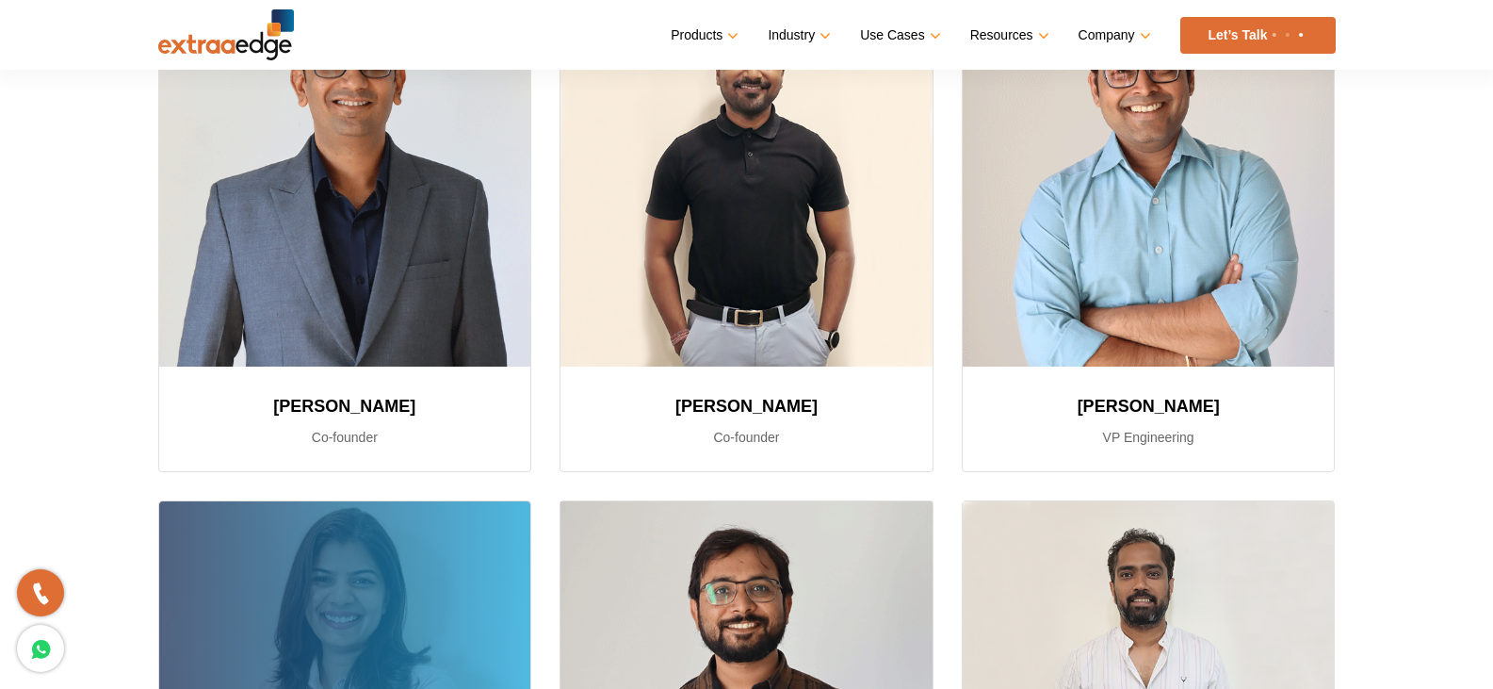
scroll to position [283, 0]
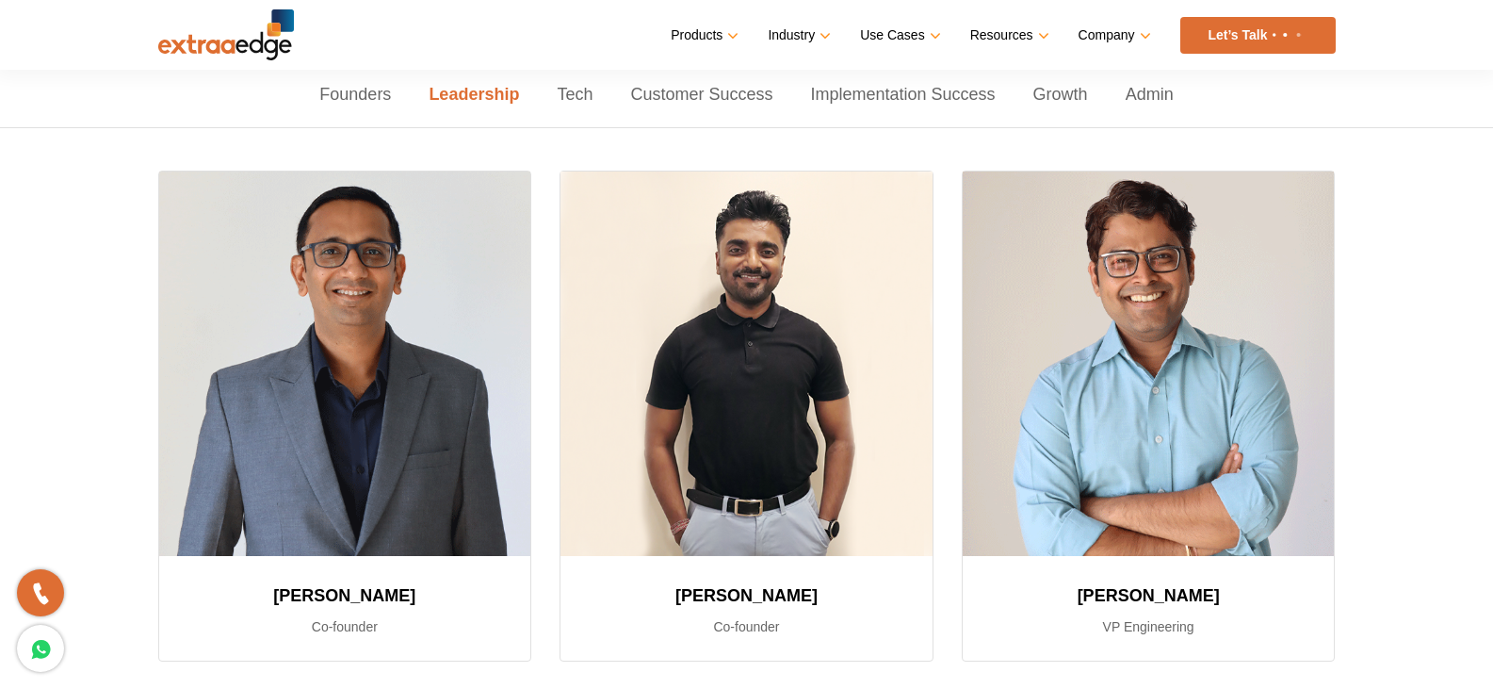
click at [572, 87] on link "Tech" at bounding box center [574, 94] width 73 height 65
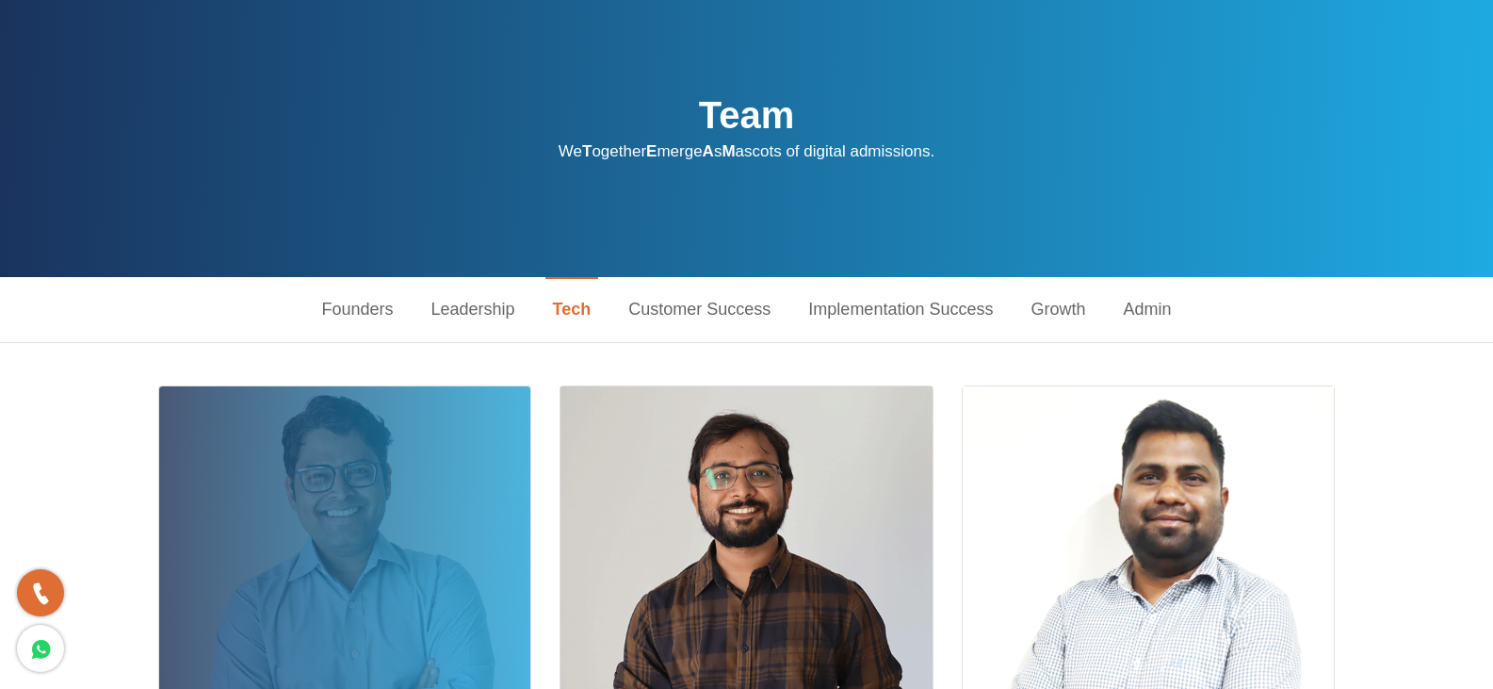
scroll to position [0, 0]
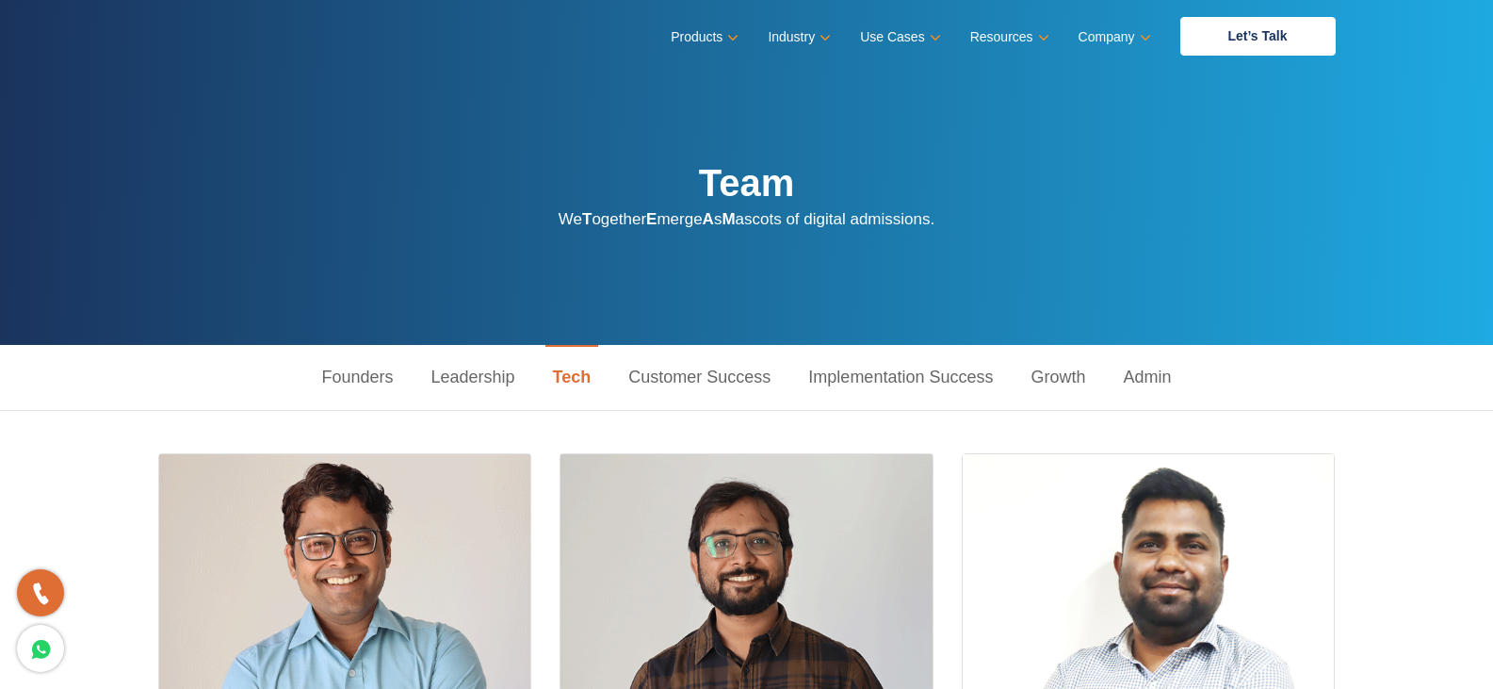
click at [757, 384] on link "Customer Success" at bounding box center [700, 377] width 180 height 65
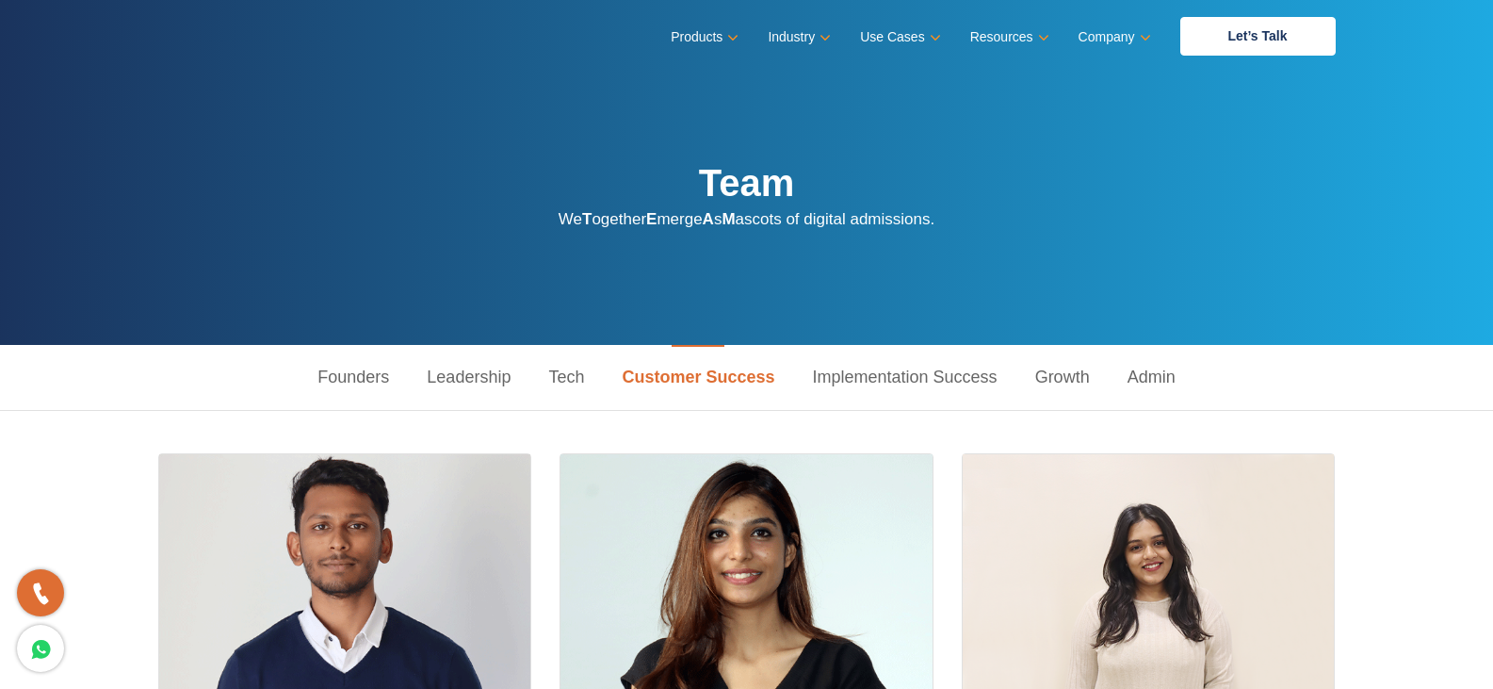
click at [898, 354] on link "Implementation Success" at bounding box center [905, 377] width 222 height 65
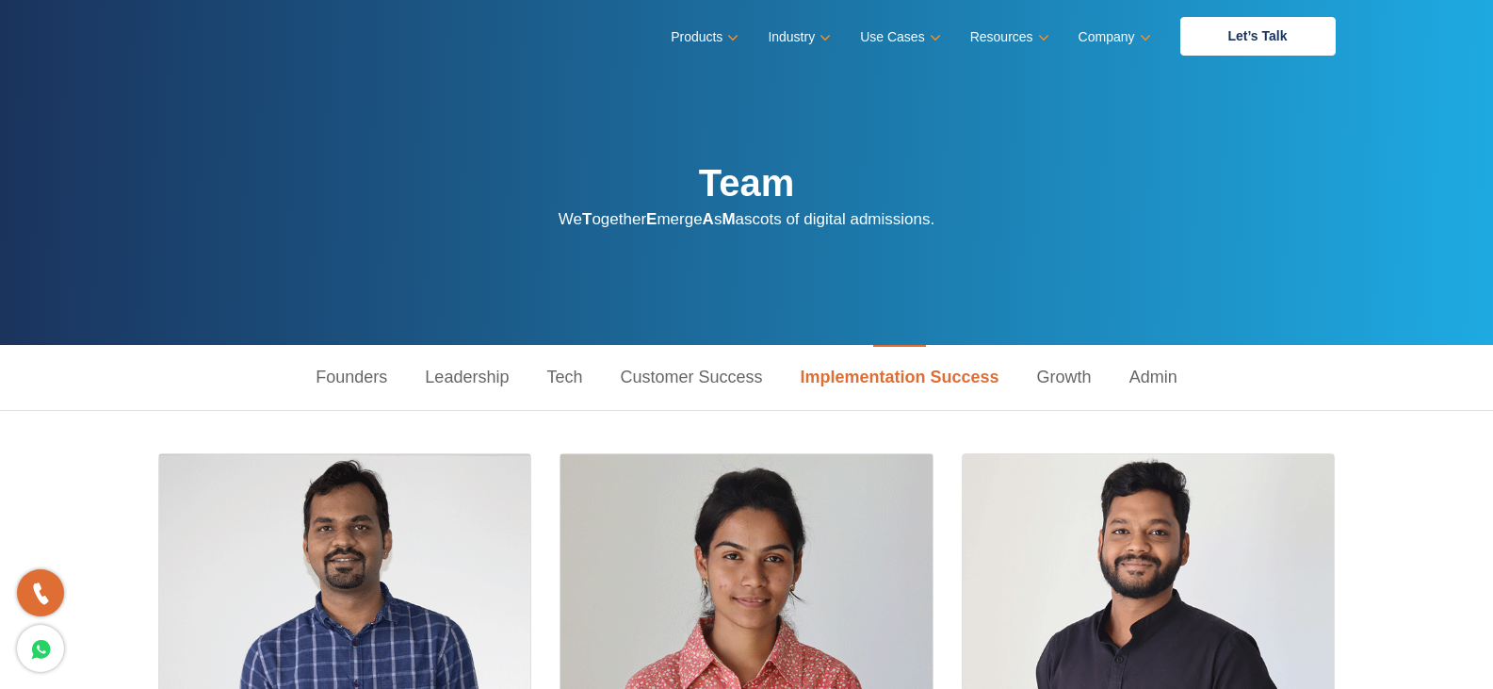
click at [1115, 383] on link "Admin" at bounding box center [1154, 377] width 86 height 65
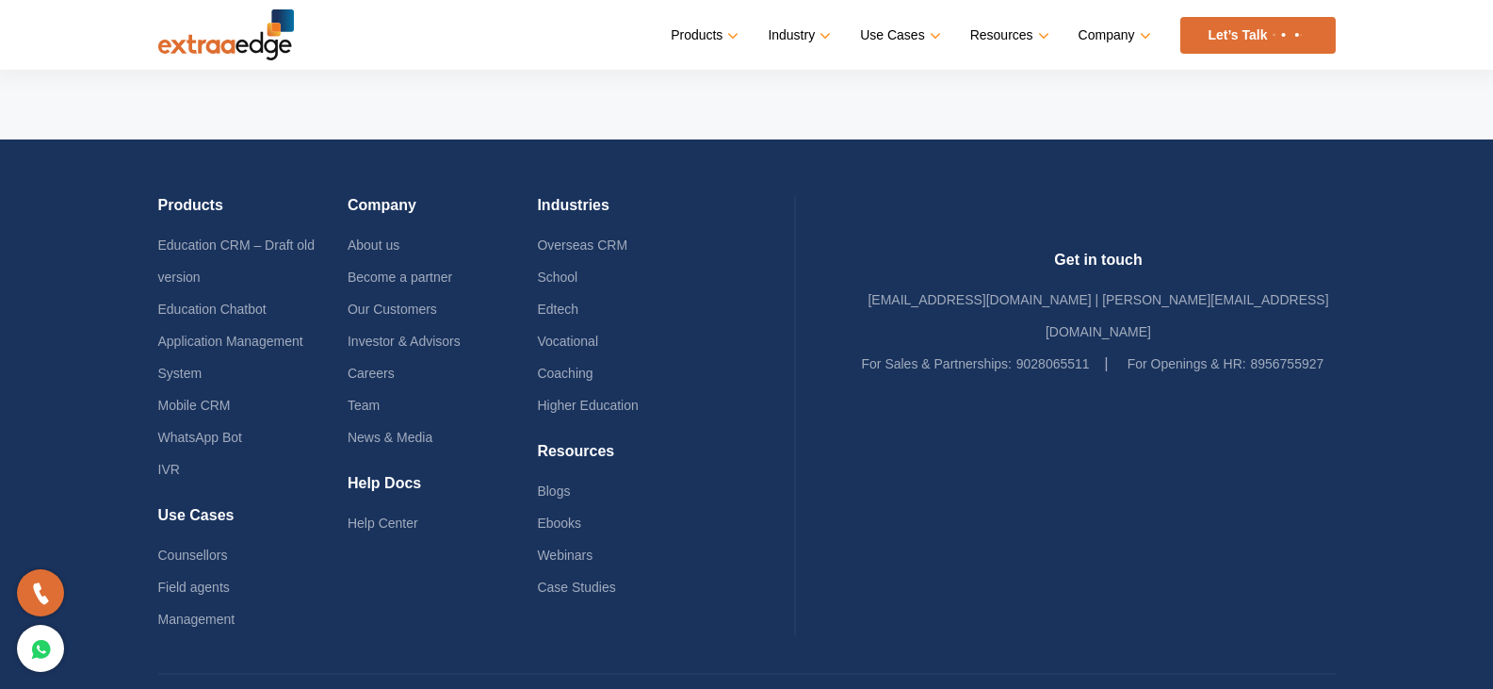
scroll to position [1186, 0]
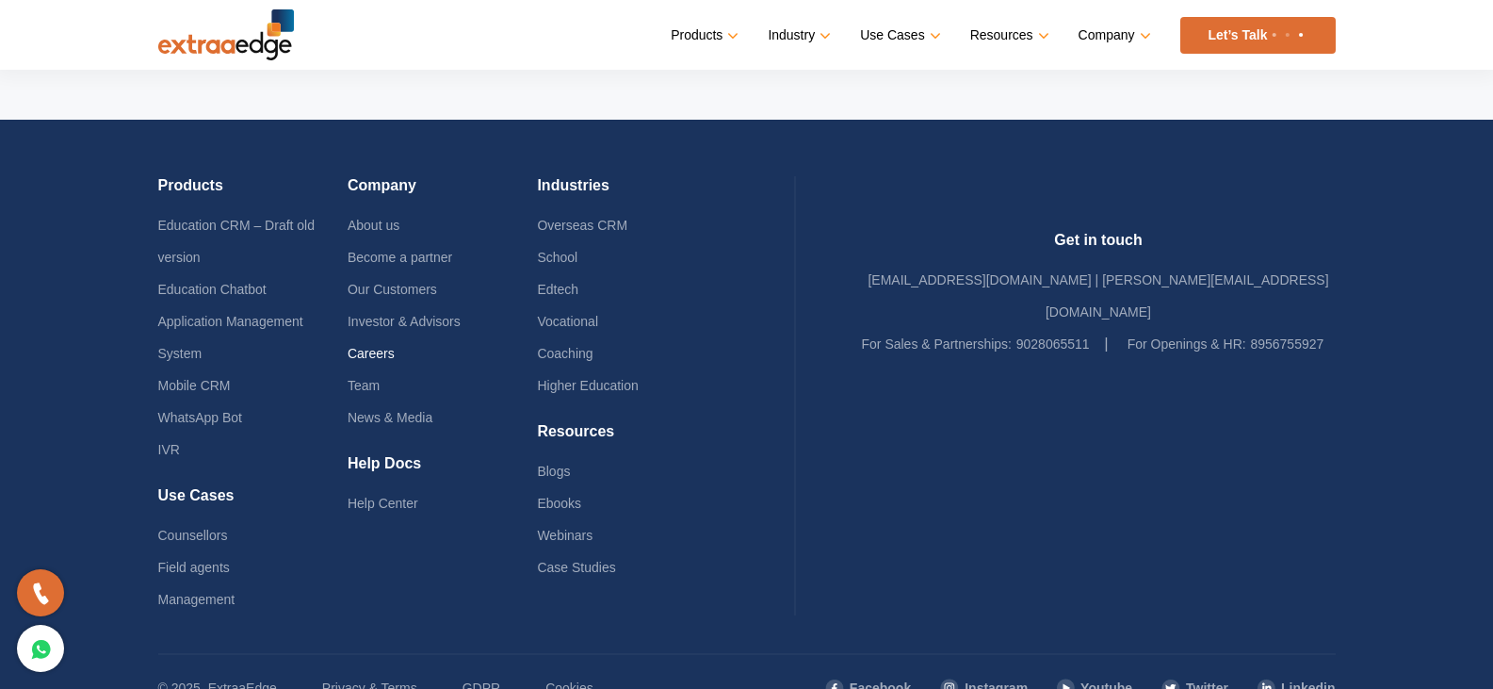
click at [393, 360] on li "Careers" at bounding box center [442, 353] width 189 height 32
click at [394, 359] on link "Careers" at bounding box center [371, 353] width 47 height 15
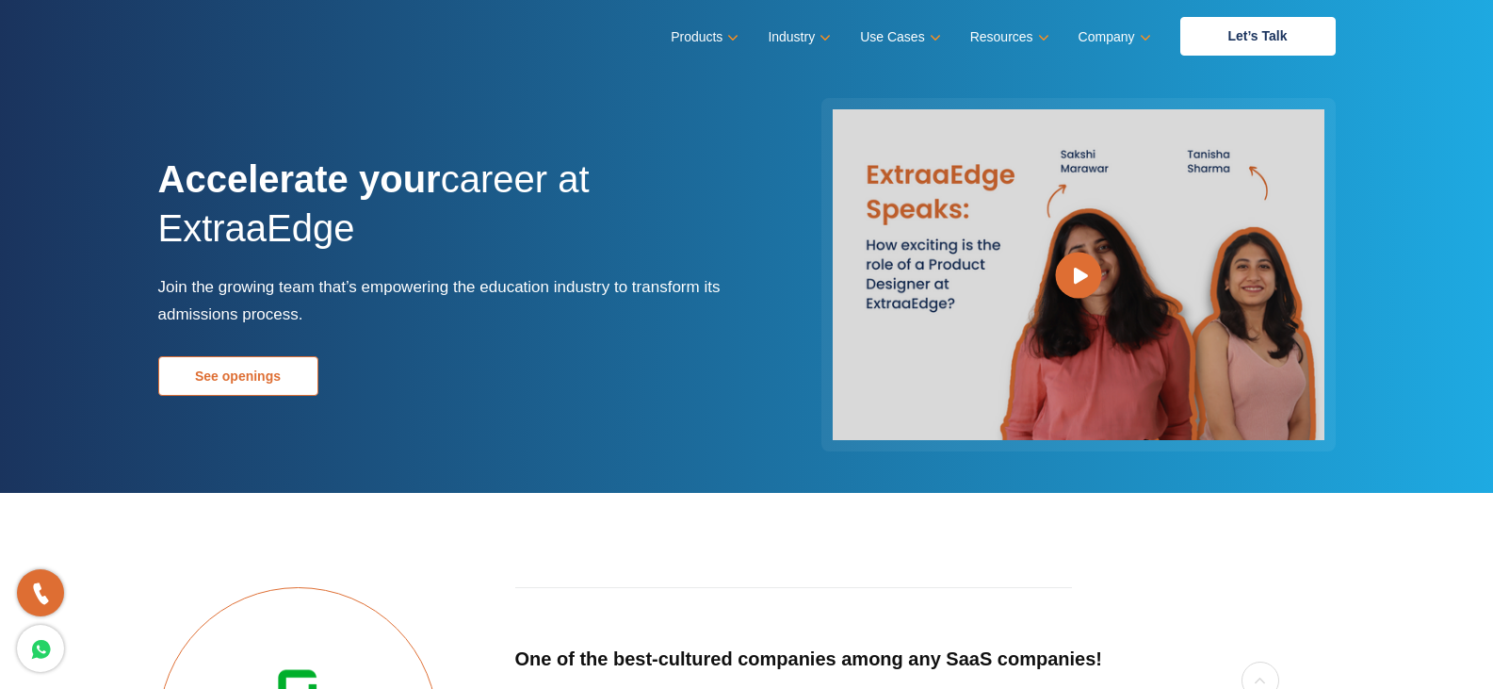
click at [258, 392] on link "See openings" at bounding box center [238, 376] width 160 height 40
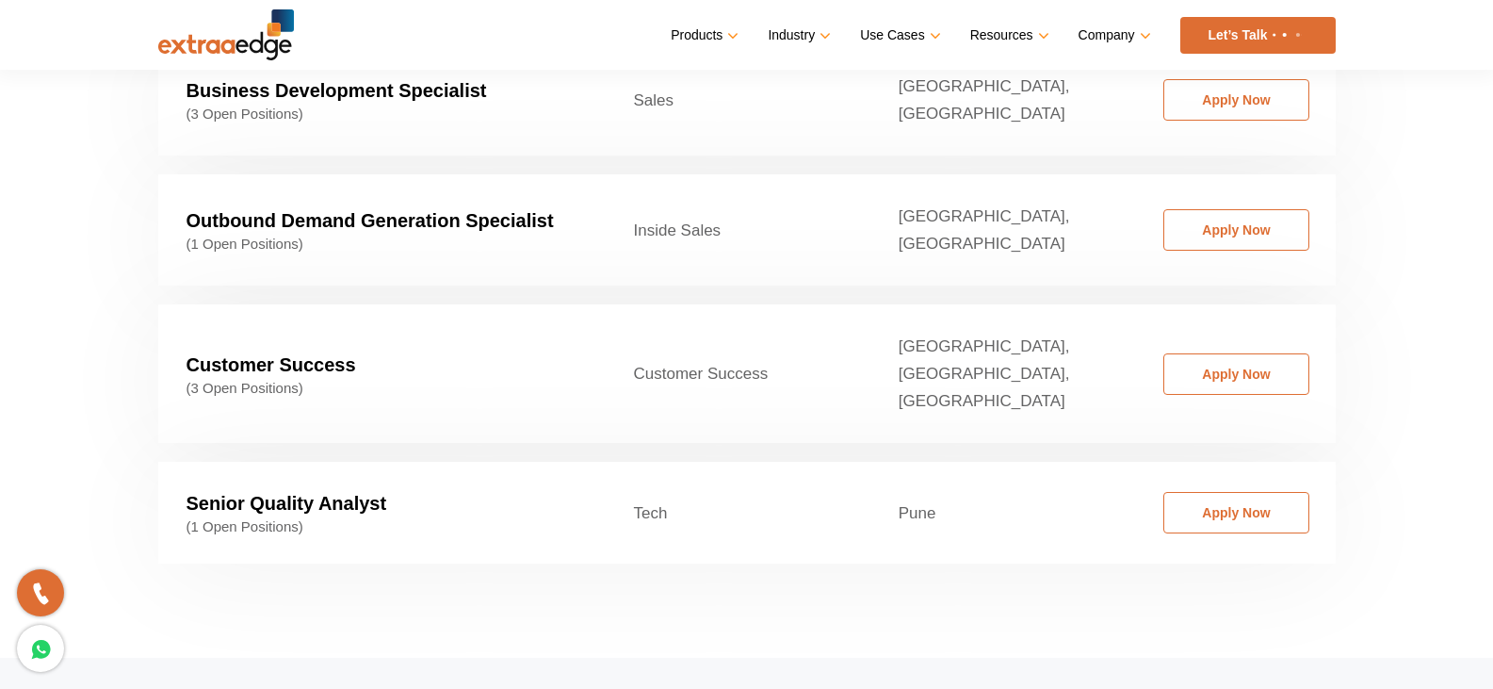
scroll to position [2960, 0]
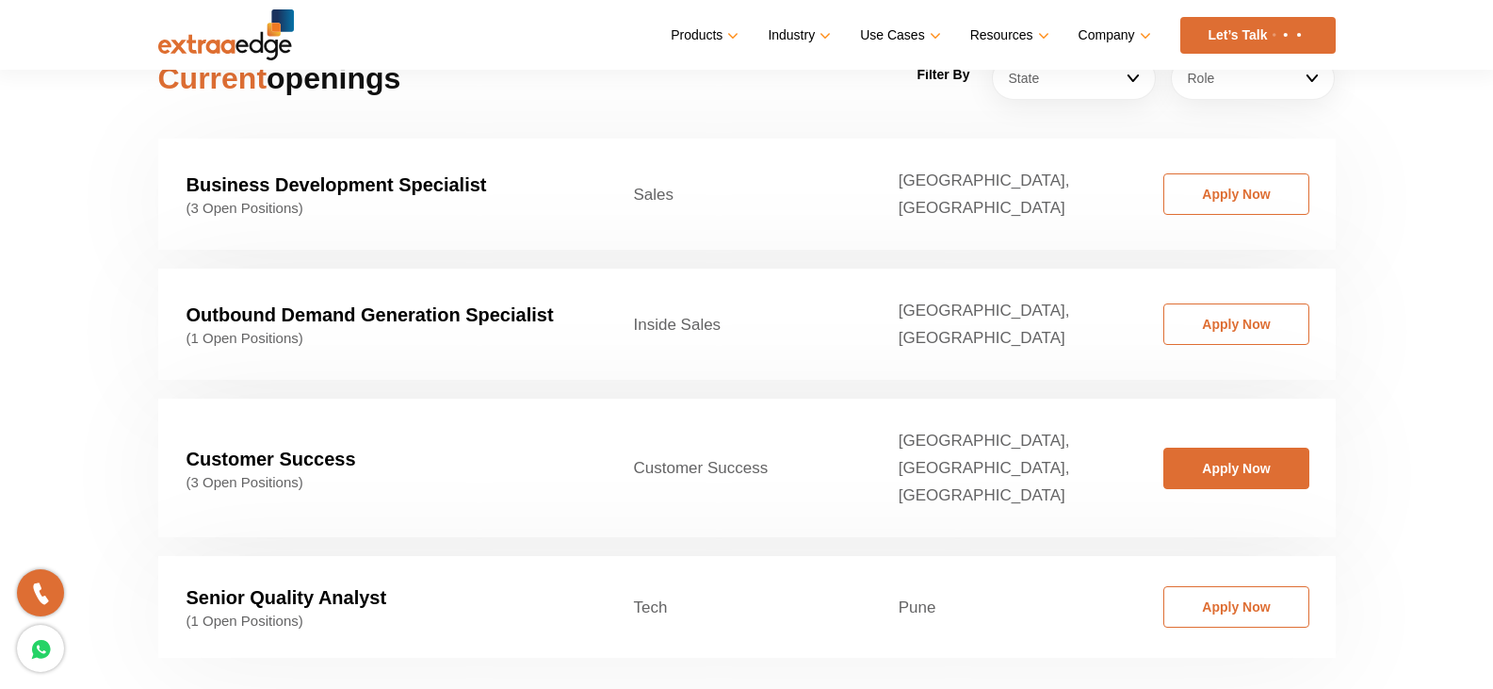
click at [1269, 447] on link "Apply Now" at bounding box center [1236, 467] width 146 height 41
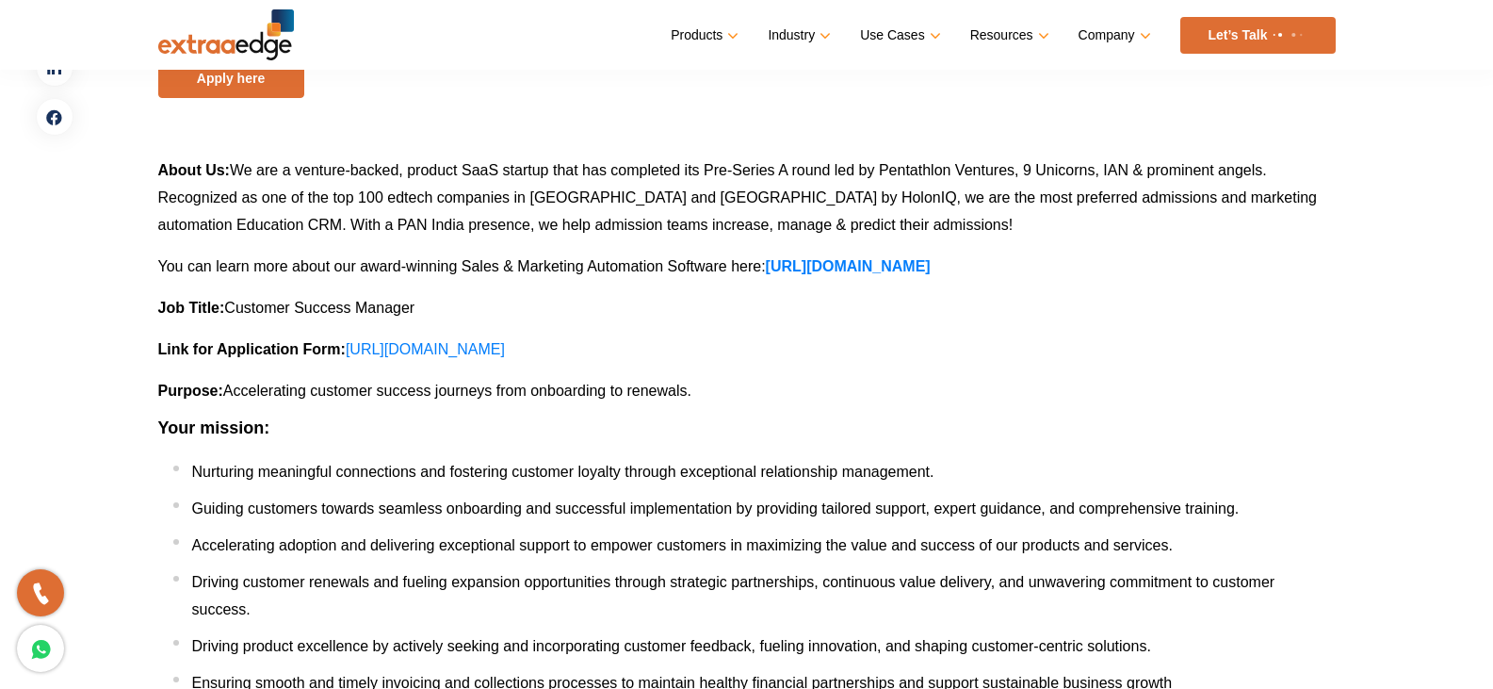
scroll to position [188, 0]
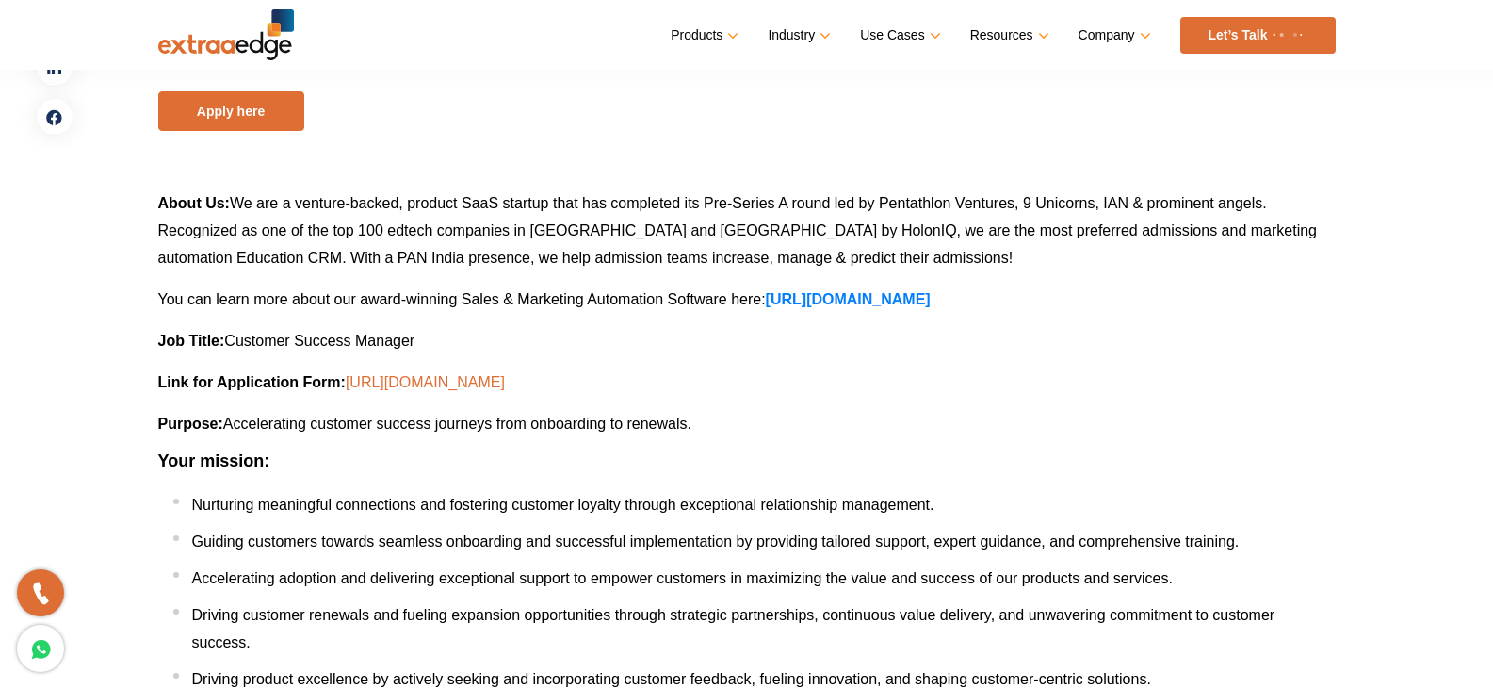
click at [505, 377] on link "[URL][DOMAIN_NAME]" at bounding box center [425, 382] width 159 height 16
